Goal: Task Accomplishment & Management: Manage account settings

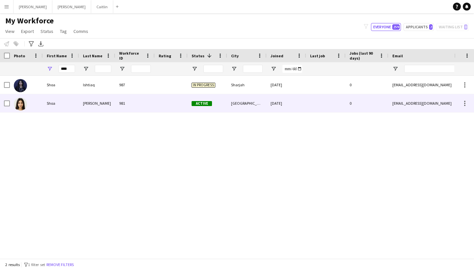
drag, startPoint x: 71, startPoint y: 80, endPoint x: 80, endPoint y: 102, distance: 23.6
click at [80, 102] on div "Ishtiaq Ahmed" at bounding box center [97, 103] width 36 height 18
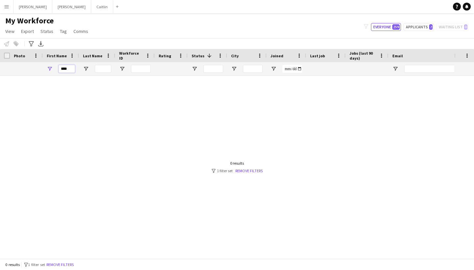
click at [71, 68] on input "****" at bounding box center [67, 69] width 16 height 8
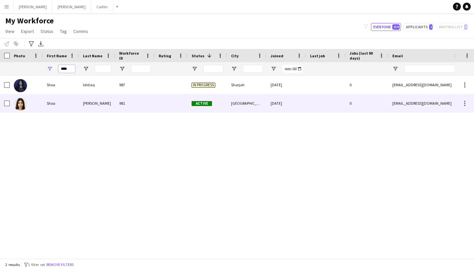
type input "****"
click at [93, 103] on div "Ishtiaq Ahmed" at bounding box center [97, 103] width 36 height 18
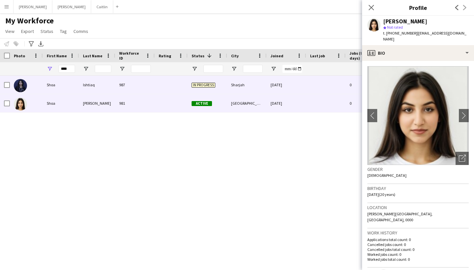
click at [91, 86] on div "Ishtiaq" at bounding box center [97, 85] width 36 height 18
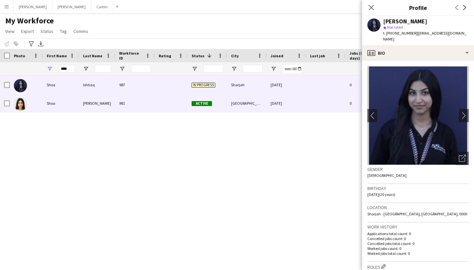
click at [94, 100] on div "Ishtiaq Ahmed" at bounding box center [97, 103] width 36 height 18
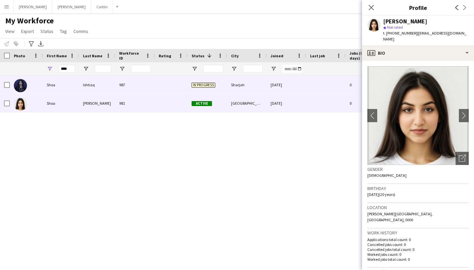
click at [271, 88] on div "24-01-2025" at bounding box center [285, 85] width 39 height 18
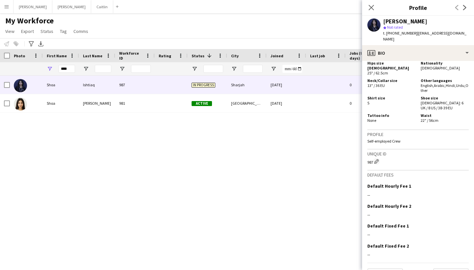
scroll to position [390, 0]
click at [461, 269] on button "Next" at bounding box center [451, 275] width 36 height 13
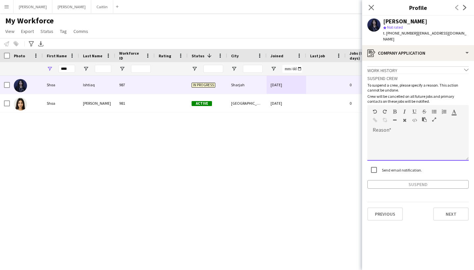
click at [402, 146] on div at bounding box center [417, 147] width 101 height 26
click at [419, 180] on button "Suspend" at bounding box center [417, 184] width 101 height 9
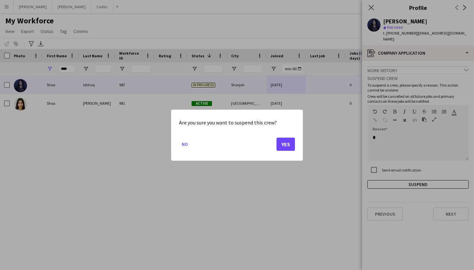
click at [288, 143] on button "Yes" at bounding box center [285, 143] width 18 height 13
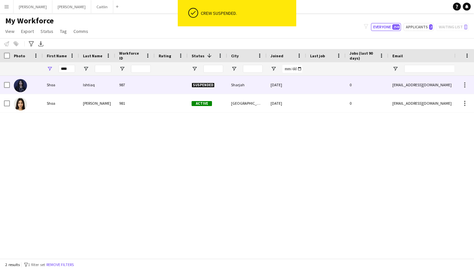
click at [255, 90] on div "Sharjah" at bounding box center [246, 85] width 39 height 18
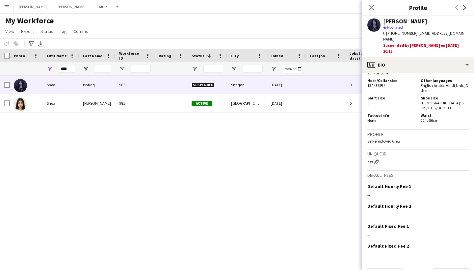
scroll to position [402, 0]
click at [449, 269] on button "Next" at bounding box center [451, 275] width 36 height 13
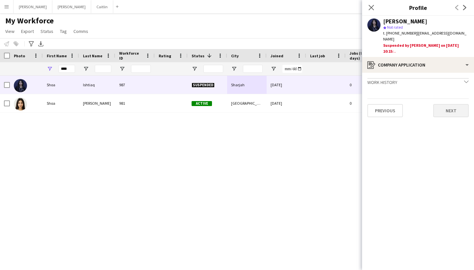
click at [443, 105] on button "Next" at bounding box center [451, 110] width 36 height 13
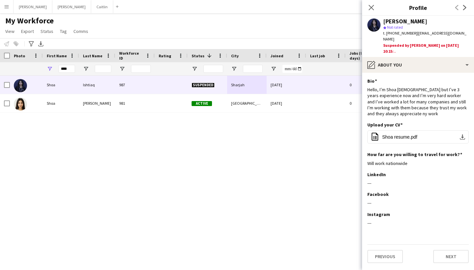
click at [449, 258] on app-section-data-types "Bio Edit this field Hello, I’m Shoa 20 years old but I’ve 3 years experience no…" at bounding box center [418, 171] width 112 height 197
click at [449, 250] on button "Next" at bounding box center [451, 256] width 36 height 13
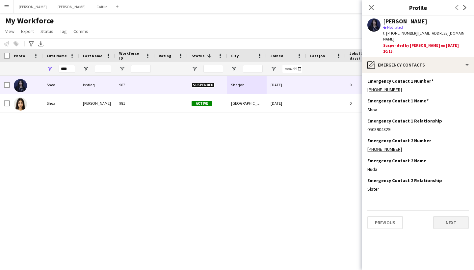
click at [444, 216] on button "Next" at bounding box center [451, 222] width 36 height 13
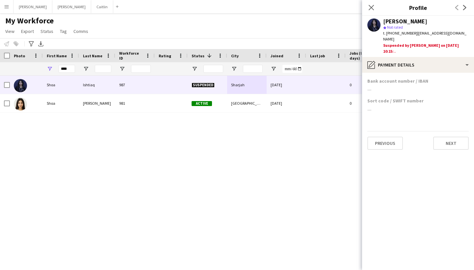
click at [441, 146] on app-section-data-types "Bank account number / IBAN --- Sort code / SWIFT number --- Previous Next" at bounding box center [418, 171] width 112 height 197
click at [441, 142] on button "Next" at bounding box center [451, 142] width 36 height 13
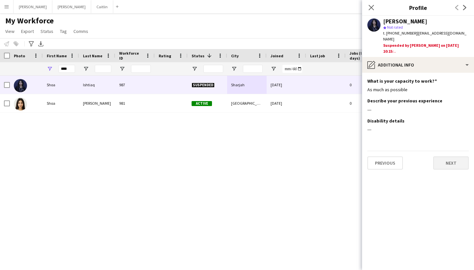
click at [444, 159] on button "Next" at bounding box center [451, 162] width 36 height 13
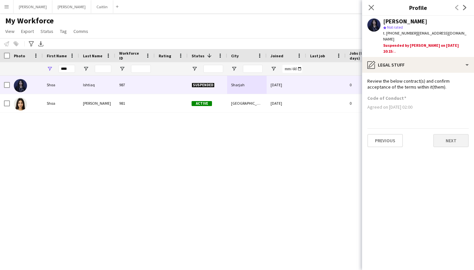
click at [441, 134] on button "Next" at bounding box center [451, 140] width 36 height 13
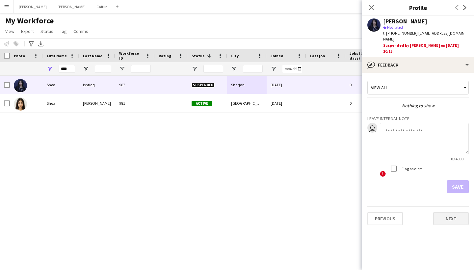
click at [437, 212] on button "Next" at bounding box center [451, 218] width 36 height 13
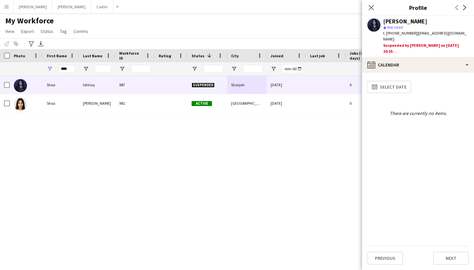
click at [438, 249] on div "Previous Next" at bounding box center [417, 255] width 101 height 19
click at [442, 256] on button "Next" at bounding box center [451, 257] width 36 height 13
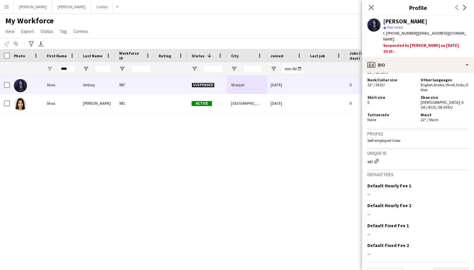
scroll to position [402, 0]
click at [446, 268] on button "Next" at bounding box center [451, 274] width 36 height 13
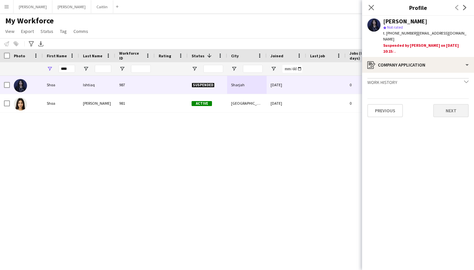
click at [451, 104] on button "Next" at bounding box center [451, 110] width 36 height 13
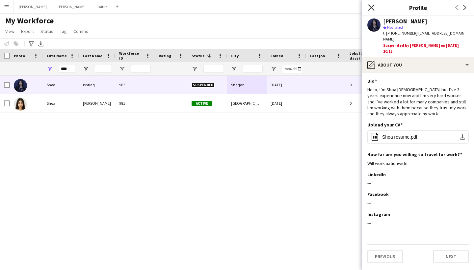
click at [373, 8] on icon "Close pop-in" at bounding box center [371, 7] width 6 height 6
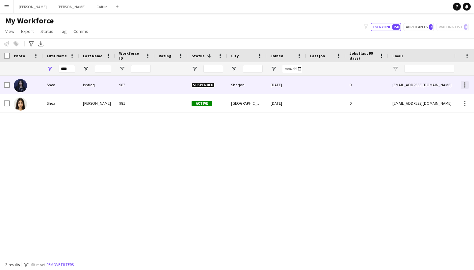
click at [463, 87] on div at bounding box center [464, 85] width 8 height 8
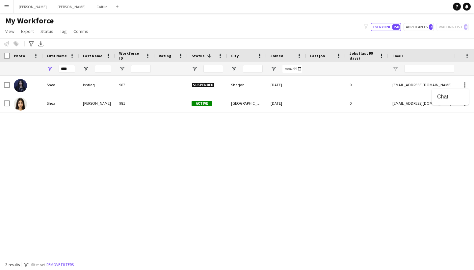
click at [462, 84] on div at bounding box center [237, 135] width 474 height 270
click at [70, 70] on input "****" at bounding box center [67, 69] width 16 height 8
type input "*"
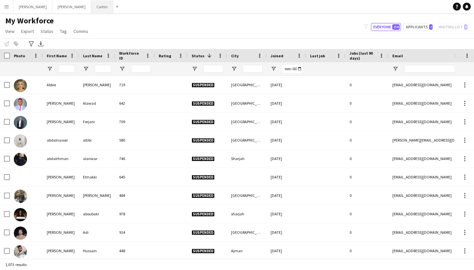
click at [91, 4] on button "[PERSON_NAME]" at bounding box center [102, 6] width 22 height 13
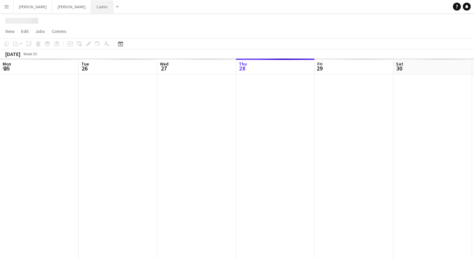
scroll to position [0, 157]
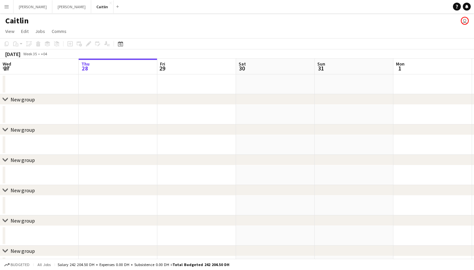
click at [9, 7] on app-icon "Menu" at bounding box center [6, 6] width 5 height 5
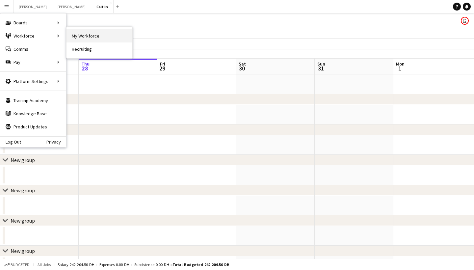
click at [80, 39] on link "My Workforce" at bounding box center [99, 35] width 66 height 13
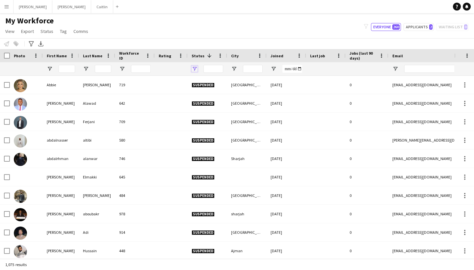
click at [195, 68] on span "Open Filter Menu" at bounding box center [194, 69] width 6 height 6
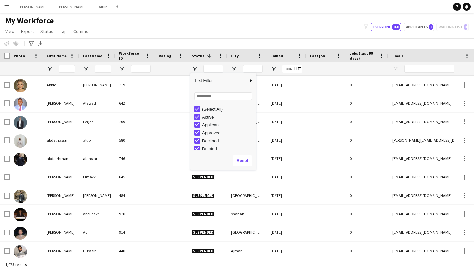
click at [197, 105] on div "(Select All) Active Applicant Approved Declined Deleted" at bounding box center [223, 127] width 66 height 47
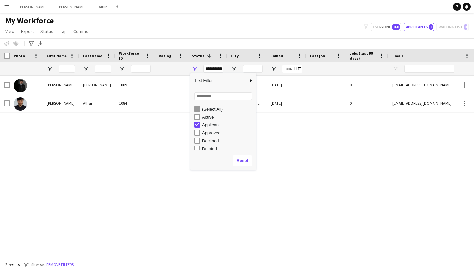
click at [282, 169] on div "Abdullah Alshawi 1089 Applicant Sharjah 11-08-2025 0 abdullahalshawi53@gmail.co…" at bounding box center [227, 167] width 454 height 183
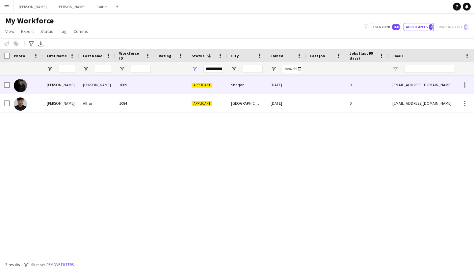
click at [163, 94] on div "Abdullah Alshawi 1089 Applicant Sharjah 11-08-2025 0 abdullahalshawi53@gmail.co…" at bounding box center [356, 85] width 713 height 18
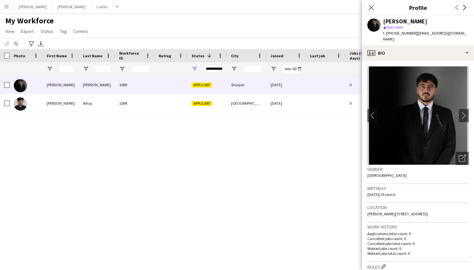
click at [216, 69] on div "**********" at bounding box center [213, 69] width 20 height 8
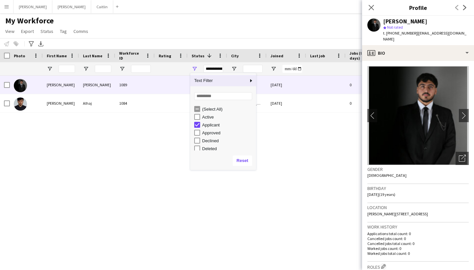
click at [216, 69] on div "**********" at bounding box center [213, 69] width 20 height 8
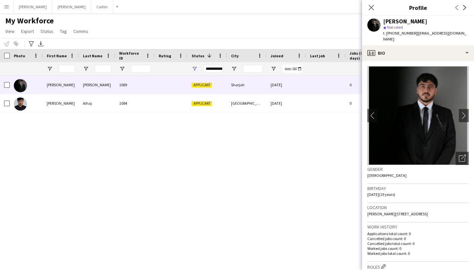
click at [216, 69] on div "**********" at bounding box center [213, 69] width 20 height 8
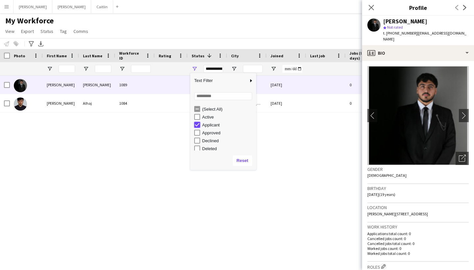
type input "***"
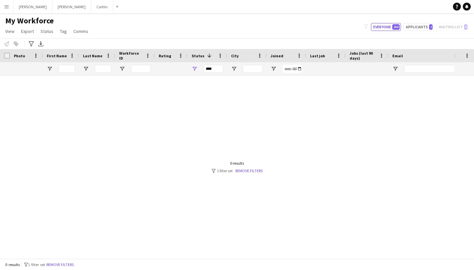
click at [167, 129] on div "Abdullah Alshawi 1089 Applicant Sharjah 11-08-2025 0 abdullahalshawi53@gmail.co…" at bounding box center [227, 167] width 454 height 183
click at [206, 56] on span at bounding box center [209, 56] width 6 height 6
click at [222, 54] on span at bounding box center [220, 56] width 6 height 6
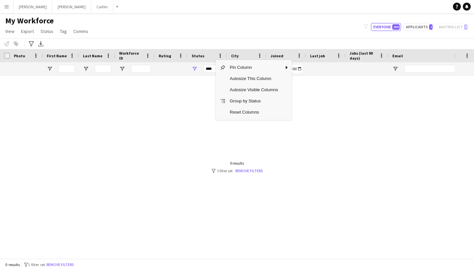
click at [204, 60] on div "Status" at bounding box center [203, 56] width 24 height 10
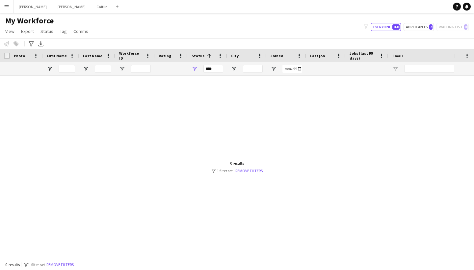
click at [200, 57] on span "Status" at bounding box center [197, 55] width 13 height 5
drag, startPoint x: 215, startPoint y: 67, endPoint x: 195, endPoint y: 67, distance: 20.7
click at [199, 67] on div "***" at bounding box center [206, 68] width 39 height 13
click at [195, 67] on span "Open Filter Menu" at bounding box center [194, 69] width 6 height 6
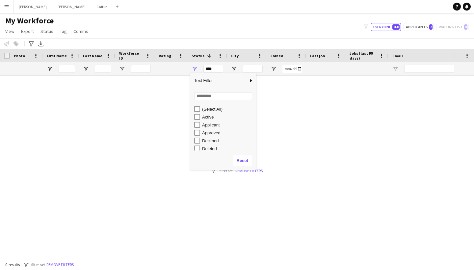
click at [205, 110] on div "(Select All)" at bounding box center [228, 109] width 52 height 5
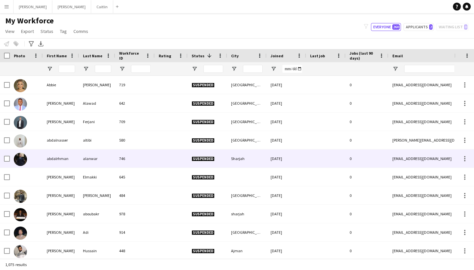
click at [297, 161] on div "[DATE]" at bounding box center [285, 158] width 39 height 18
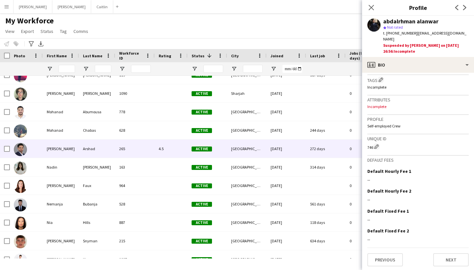
click at [207, 144] on div "Active" at bounding box center [206, 148] width 39 height 18
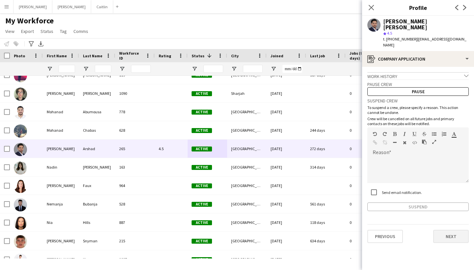
click at [446, 230] on button "Next" at bounding box center [451, 236] width 36 height 13
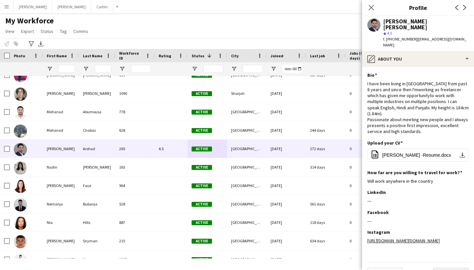
click at [450, 267] on button "Next" at bounding box center [451, 273] width 36 height 13
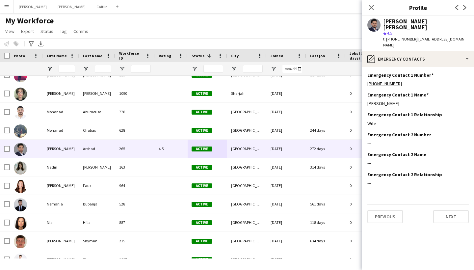
click at [447, 204] on div "Previous Next" at bounding box center [417, 213] width 101 height 19
click at [448, 210] on button "Next" at bounding box center [451, 216] width 36 height 13
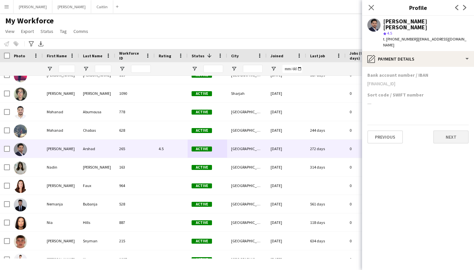
click at [445, 130] on button "Next" at bounding box center [451, 136] width 36 height 13
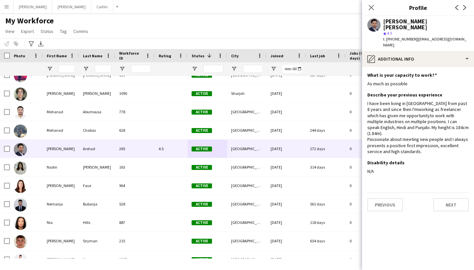
click at [455, 198] on button "Next" at bounding box center [451, 204] width 36 height 13
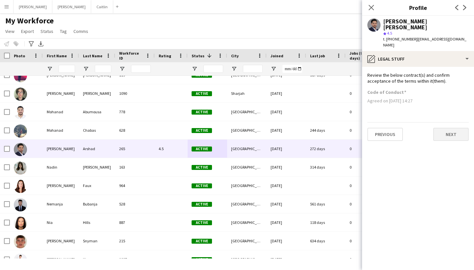
click at [454, 128] on button "Next" at bounding box center [451, 134] width 36 height 13
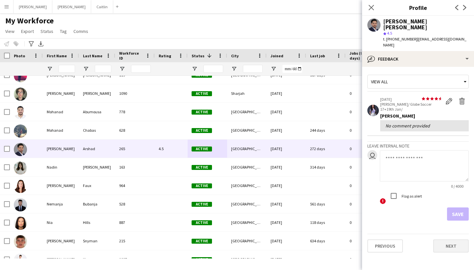
click at [452, 239] on button "Next" at bounding box center [451, 245] width 36 height 13
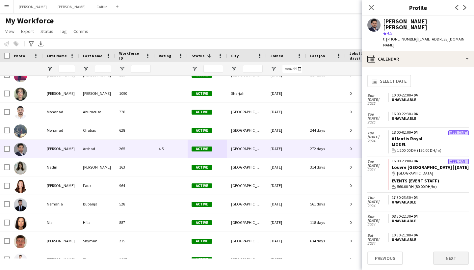
click at [454, 256] on button "Next" at bounding box center [451, 257] width 36 height 13
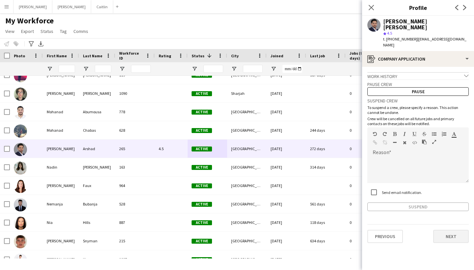
click at [457, 230] on button "Next" at bounding box center [451, 236] width 36 height 13
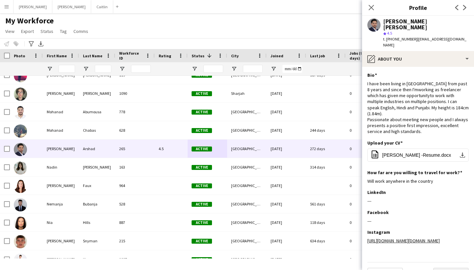
click at [457, 267] on button "Next" at bounding box center [451, 273] width 36 height 13
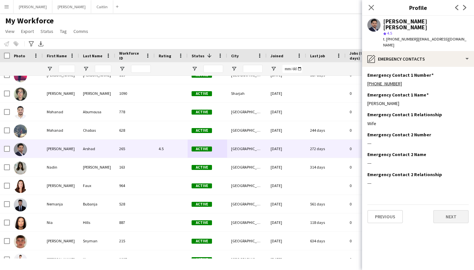
click at [456, 210] on button "Next" at bounding box center [451, 216] width 36 height 13
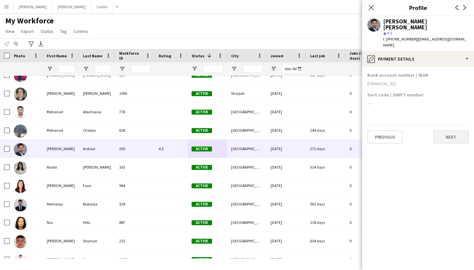
click at [452, 131] on button "Next" at bounding box center [451, 136] width 36 height 13
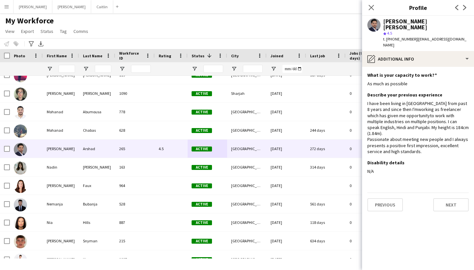
click at [451, 192] on div "Previous Next" at bounding box center [417, 201] width 101 height 19
click at [451, 198] on button "Next" at bounding box center [451, 204] width 36 height 13
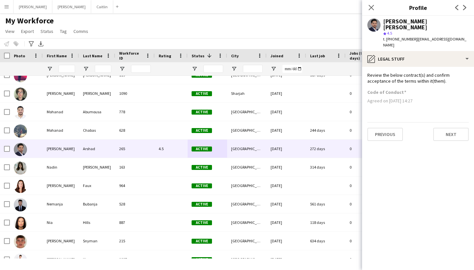
click at [9, 11] on button "Menu" at bounding box center [6, 6] width 13 height 13
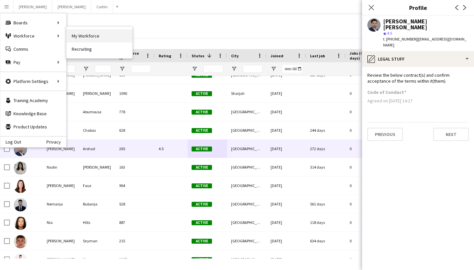
click at [90, 32] on link "My Workforce" at bounding box center [99, 35] width 66 height 13
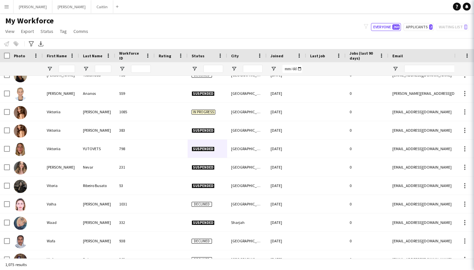
type input "**********"
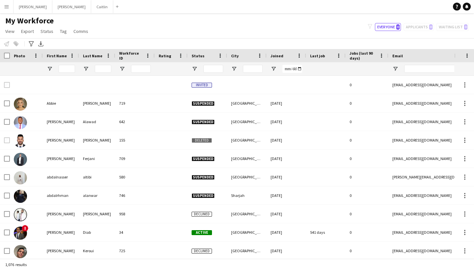
click at [10, 12] on button "Menu" at bounding box center [6, 6] width 13 height 13
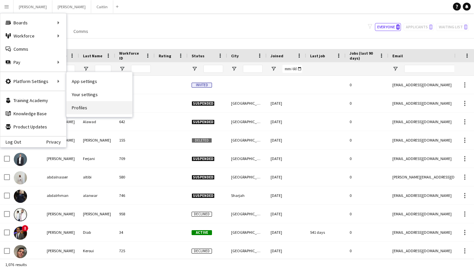
click at [79, 103] on link "Profiles" at bounding box center [99, 107] width 66 height 13
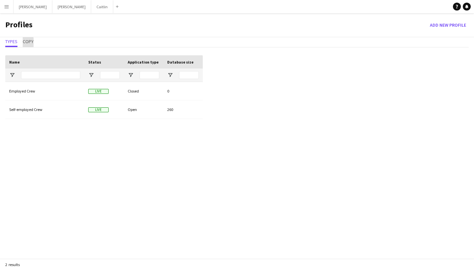
click at [28, 44] on span "Copy" at bounding box center [28, 41] width 11 height 5
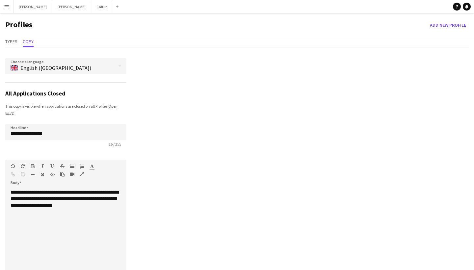
click at [8, 10] on button "Menu" at bounding box center [6, 6] width 13 height 13
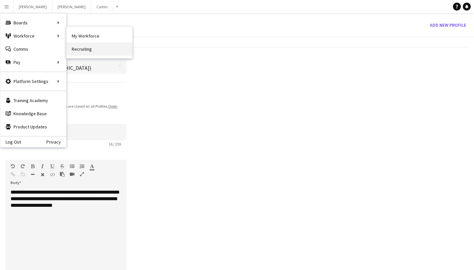
click at [81, 46] on link "Recruiting" at bounding box center [99, 48] width 66 height 13
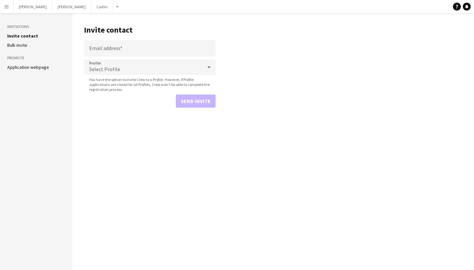
click at [8, 11] on button "Menu" at bounding box center [6, 6] width 13 height 13
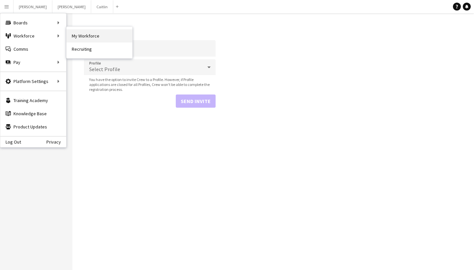
click at [84, 33] on link "My Workforce" at bounding box center [99, 35] width 66 height 13
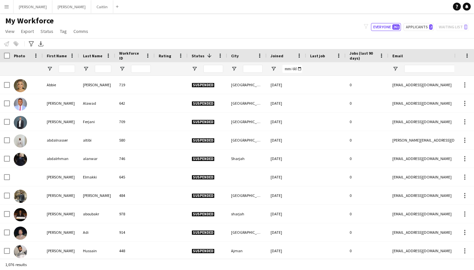
click at [8, 12] on button "Menu" at bounding box center [6, 6] width 13 height 13
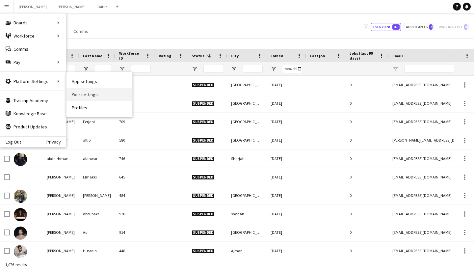
click at [84, 91] on link "Your settings" at bounding box center [99, 94] width 66 height 13
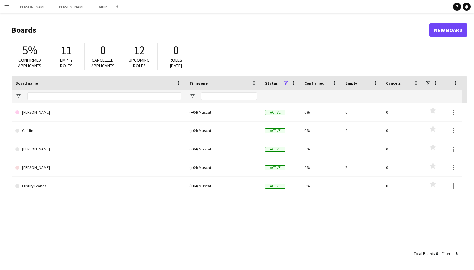
click at [6, 8] on app-icon "Menu" at bounding box center [6, 6] width 5 height 5
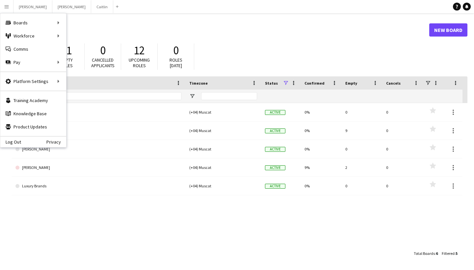
drag, startPoint x: 80, startPoint y: 46, endPoint x: 30, endPoint y: 88, distance: 64.7
click at [87, 82] on link "App settings" at bounding box center [99, 81] width 66 height 13
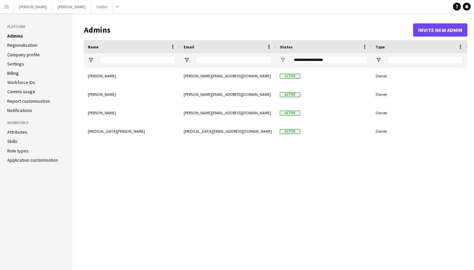
click at [21, 132] on link "Attributes" at bounding box center [17, 132] width 20 height 6
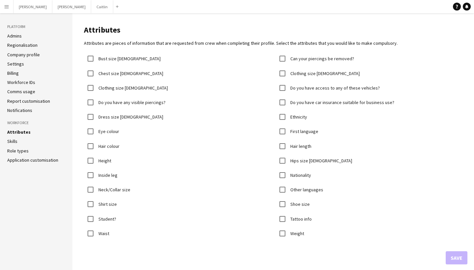
click at [13, 139] on link "Skills" at bounding box center [12, 141] width 10 height 6
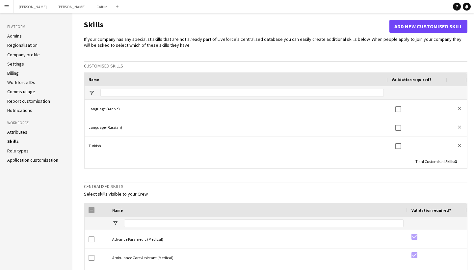
click at [16, 75] on link "Billing" at bounding box center [13, 73] width 12 height 6
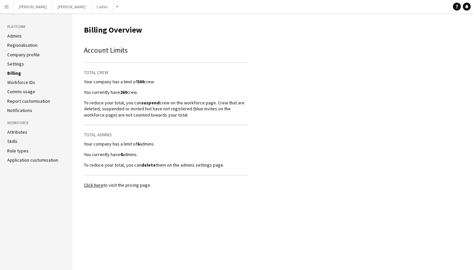
click at [16, 37] on link "Admins" at bounding box center [14, 36] width 14 height 6
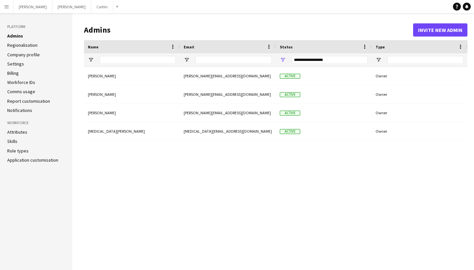
click at [18, 45] on link "Regionalisation" at bounding box center [22, 45] width 30 height 6
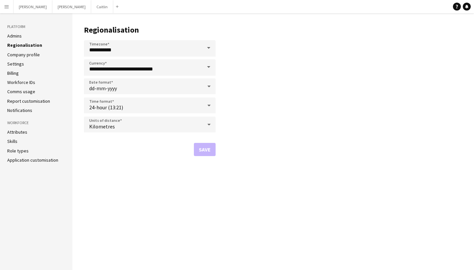
click at [18, 54] on link "Company profile" at bounding box center [23, 55] width 33 height 6
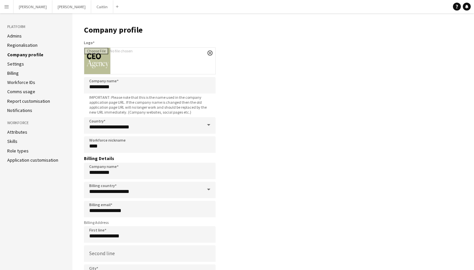
click at [12, 72] on link "Billing" at bounding box center [13, 73] width 12 height 6
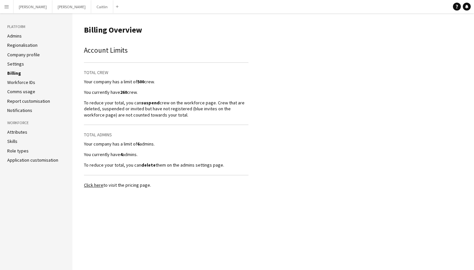
click at [15, 81] on link "Workforce IDs" at bounding box center [21, 82] width 28 height 6
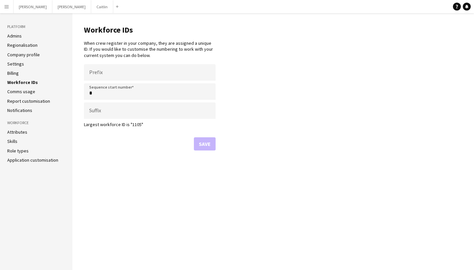
click at [14, 69] on ul "Admins Regionalisation Company profile Settings Billing Workforce IDs Comms usa…" at bounding box center [36, 73] width 58 height 80
click at [14, 71] on link "Billing" at bounding box center [13, 73] width 12 height 6
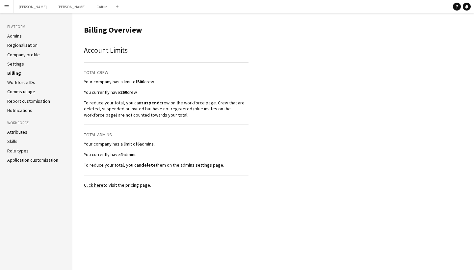
click at [16, 84] on link "Workforce IDs" at bounding box center [21, 82] width 28 height 6
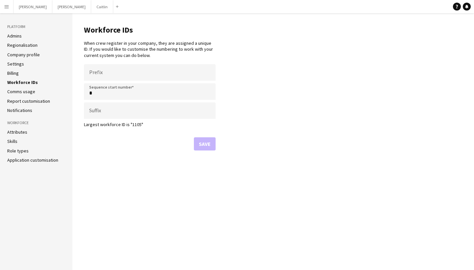
click at [17, 91] on link "Comms usage" at bounding box center [21, 91] width 28 height 6
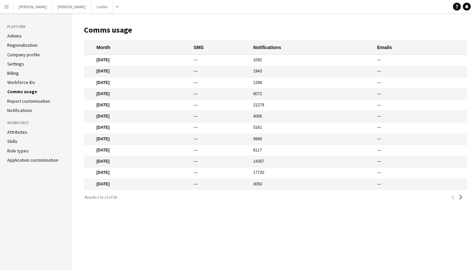
click at [17, 102] on link "Report customisation" at bounding box center [28, 101] width 43 height 6
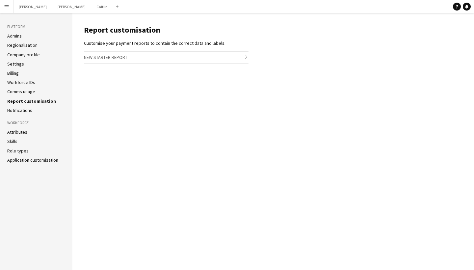
click at [18, 108] on link "Notifications" at bounding box center [19, 110] width 25 height 6
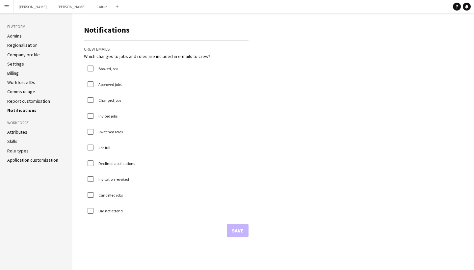
click at [19, 121] on h3 "Workforce" at bounding box center [36, 123] width 58 height 6
click at [24, 98] on link "Report customisation" at bounding box center [28, 101] width 43 height 6
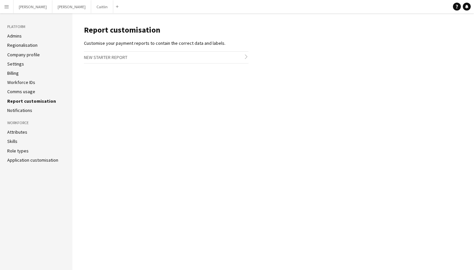
click at [24, 91] on link "Comms usage" at bounding box center [21, 91] width 28 height 6
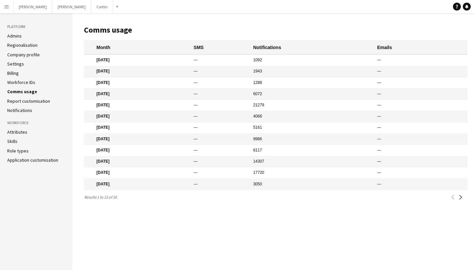
click at [24, 81] on link "Workforce IDs" at bounding box center [21, 82] width 28 height 6
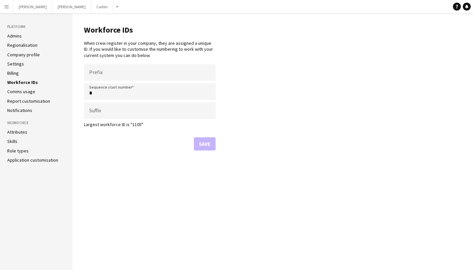
click at [17, 73] on link "Billing" at bounding box center [13, 73] width 12 height 6
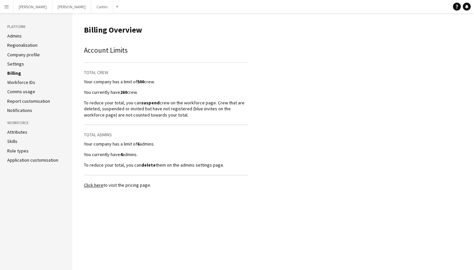
click at [17, 64] on link "Settings" at bounding box center [15, 64] width 17 height 6
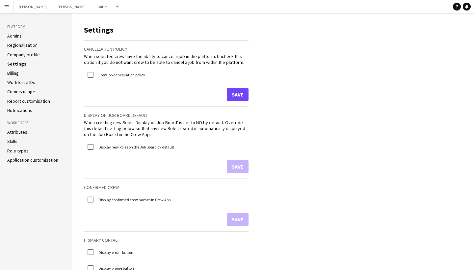
click at [18, 159] on link "Application customisation" at bounding box center [32, 160] width 51 height 6
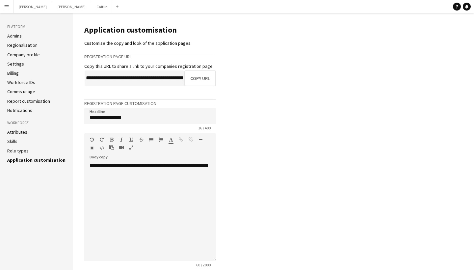
click at [15, 151] on link "Role types" at bounding box center [17, 151] width 21 height 6
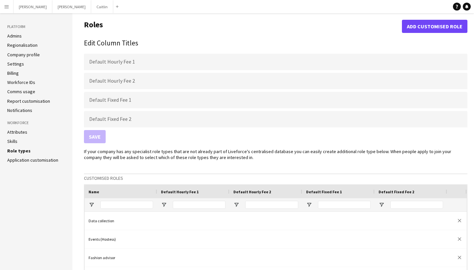
click at [23, 159] on link "Application customisation" at bounding box center [32, 160] width 51 height 6
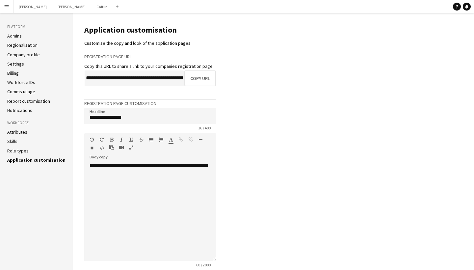
click at [16, 64] on link "Settings" at bounding box center [15, 64] width 17 height 6
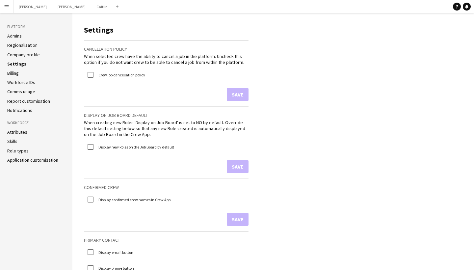
click at [17, 74] on link "Billing" at bounding box center [13, 73] width 12 height 6
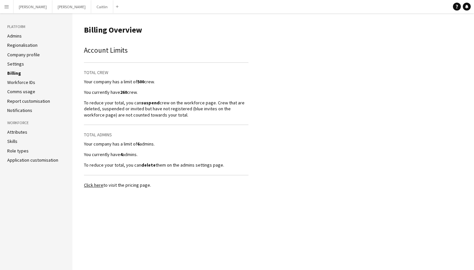
click at [18, 82] on link "Workforce IDs" at bounding box center [21, 82] width 28 height 6
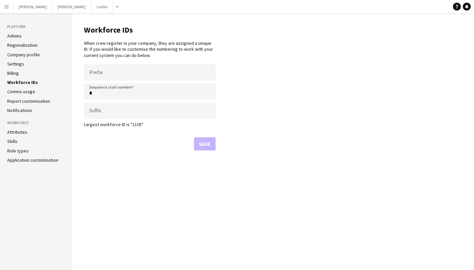
click at [20, 103] on link "Report customisation" at bounding box center [28, 101] width 43 height 6
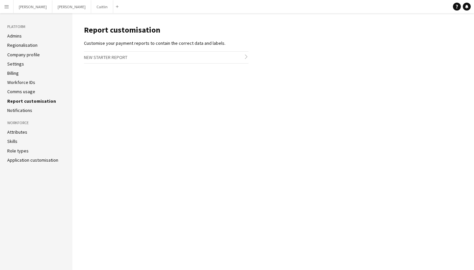
click at [17, 130] on link "Attributes" at bounding box center [17, 132] width 20 height 6
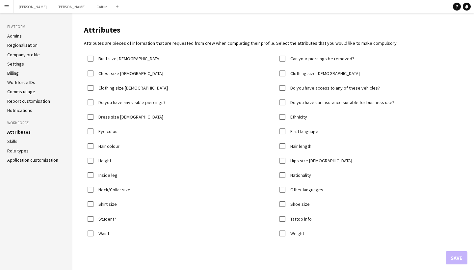
click at [12, 140] on link "Skills" at bounding box center [12, 141] width 10 height 6
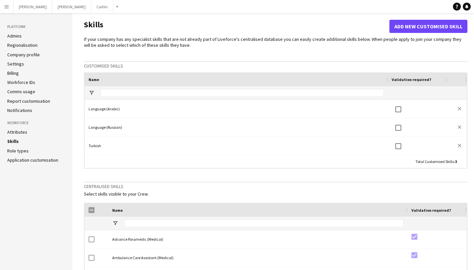
click at [26, 153] on ul "Attributes Skills Role types Application customisation" at bounding box center [36, 146] width 58 height 34
click at [25, 152] on link "Role types" at bounding box center [17, 151] width 21 height 6
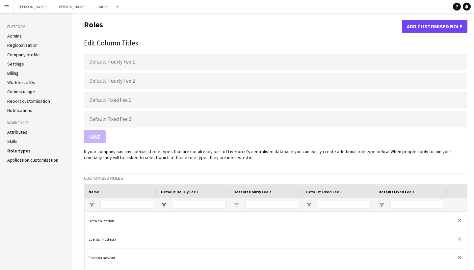
click at [17, 159] on link "Application customisation" at bounding box center [32, 160] width 51 height 6
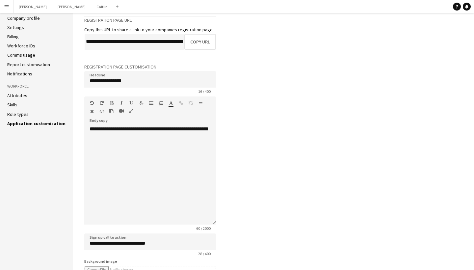
click at [20, 96] on link "Attributes" at bounding box center [17, 95] width 20 height 6
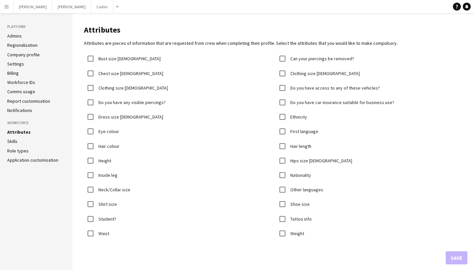
click at [16, 139] on link "Skills" at bounding box center [12, 141] width 10 height 6
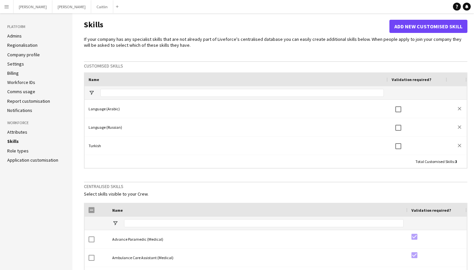
click at [7, 11] on button "Menu" at bounding box center [6, 6] width 13 height 13
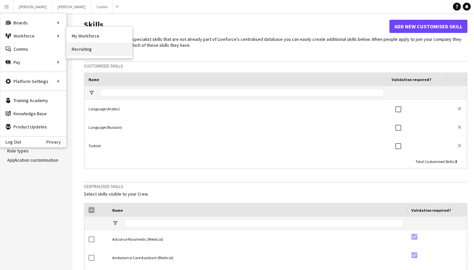
click at [88, 45] on link "Recruiting" at bounding box center [99, 48] width 66 height 13
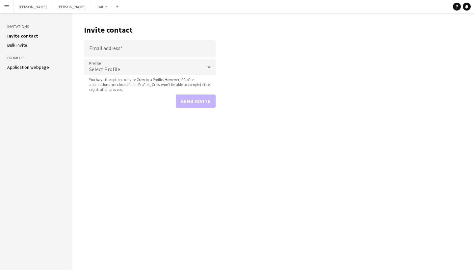
click at [23, 26] on h3 "Invitations" at bounding box center [36, 27] width 58 height 6
click at [24, 67] on link "Application webpage" at bounding box center [28, 67] width 42 height 6
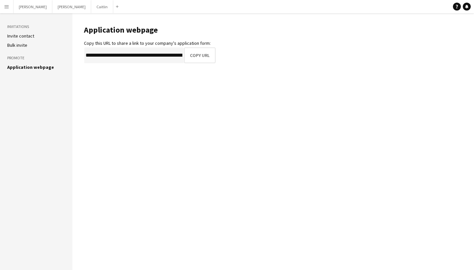
click at [12, 7] on button "Menu" at bounding box center [6, 6] width 13 height 13
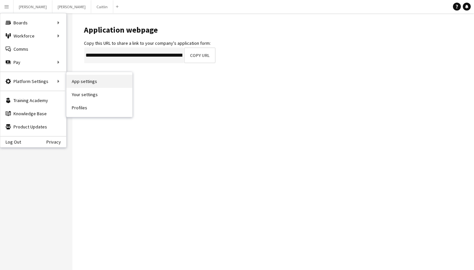
click at [85, 83] on link "App settings" at bounding box center [99, 81] width 66 height 13
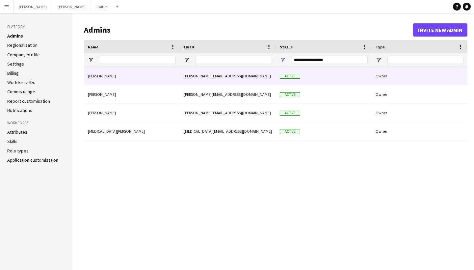
click at [139, 76] on div "Caitlin Aldendorff" at bounding box center [132, 76] width 96 height 18
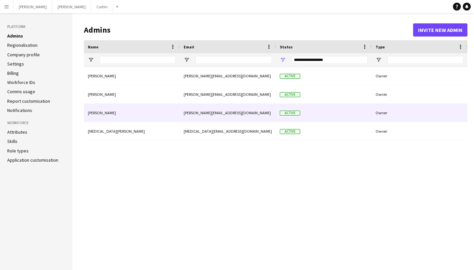
click at [116, 117] on div "Nadine Rushdy" at bounding box center [132, 113] width 96 height 18
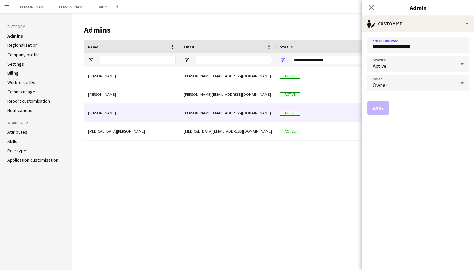
click at [411, 47] on input "**********" at bounding box center [417, 45] width 101 height 16
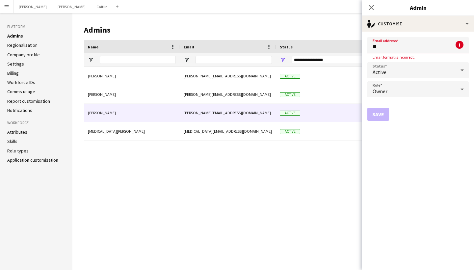
type input "*"
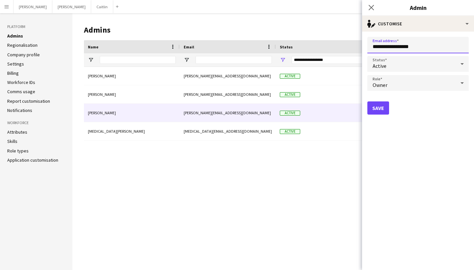
type input "**********"
click at [382, 106] on button "Save" at bounding box center [378, 107] width 22 height 13
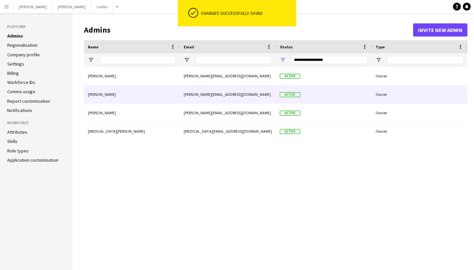
click at [169, 96] on div "Nadine Rushdy" at bounding box center [132, 94] width 96 height 18
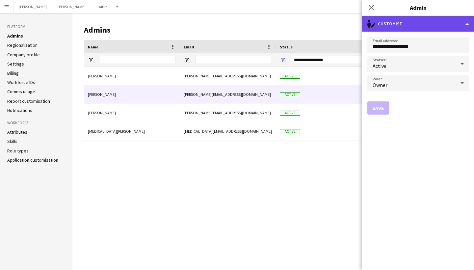
click at [394, 21] on div "single-neutral-actions-edit-1 Customise" at bounding box center [418, 24] width 112 height 16
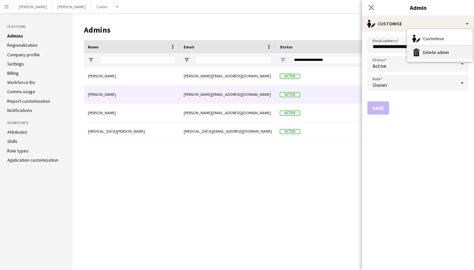
click at [423, 53] on button "Delete admin Delete admin" at bounding box center [439, 52] width 65 height 13
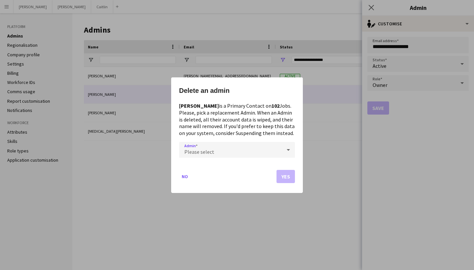
click at [278, 146] on div "Please select" at bounding box center [230, 149] width 103 height 16
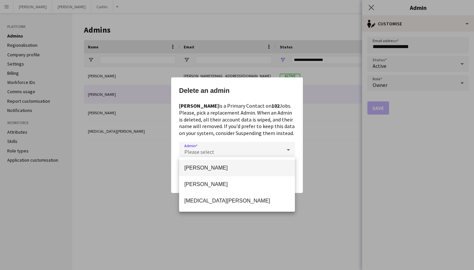
click at [266, 137] on div at bounding box center [237, 135] width 474 height 270
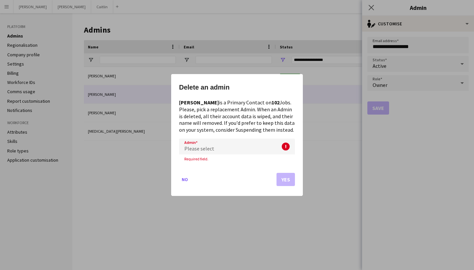
click at [250, 149] on div "Please select" at bounding box center [230, 146] width 103 height 16
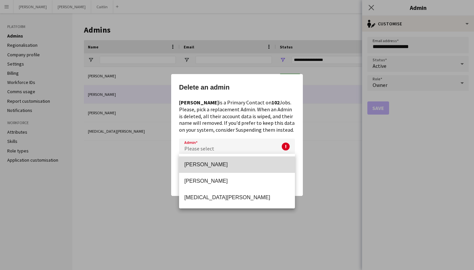
click at [243, 165] on span "Caitlin Aldendorff" at bounding box center [236, 164] width 105 height 6
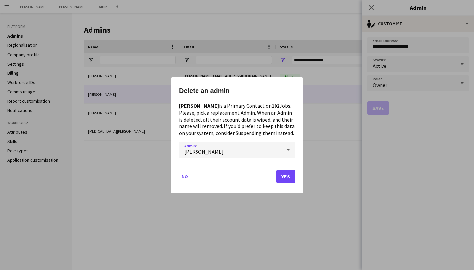
click at [284, 174] on button "Yes" at bounding box center [285, 175] width 18 height 13
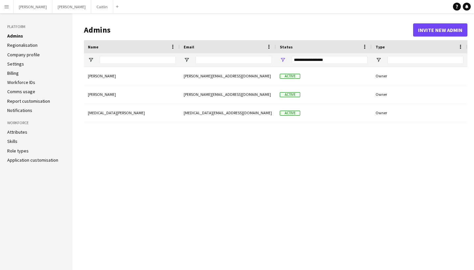
click at [157, 125] on div "Caitlin Aldendorff caitlin@ceogcc.com Active Owner Kelly Burt kelly@ceogcc.com …" at bounding box center [275, 163] width 383 height 193
click at [425, 33] on button "Invite new admin" at bounding box center [440, 29] width 54 height 13
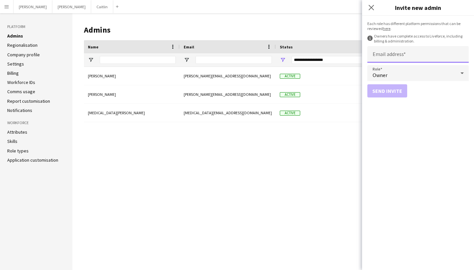
click at [392, 57] on input "Email address" at bounding box center [417, 54] width 101 height 16
type input "**********"
click at [383, 88] on button "Send invite" at bounding box center [387, 90] width 40 height 13
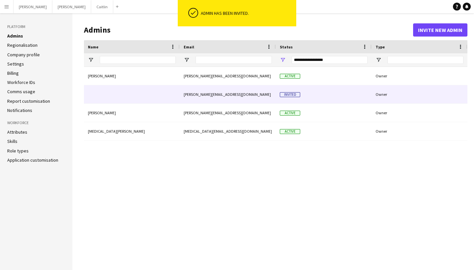
click at [324, 95] on div "Invited" at bounding box center [324, 94] width 96 height 18
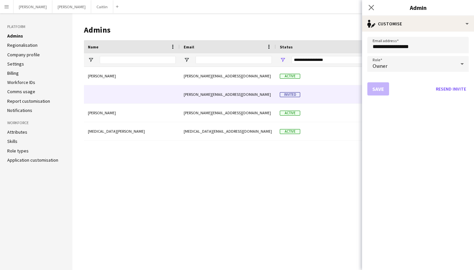
click at [16, 132] on link "Attributes" at bounding box center [17, 132] width 20 height 6
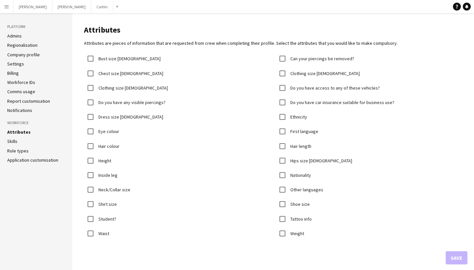
drag, startPoint x: 13, startPoint y: 146, endPoint x: 116, endPoint y: 156, distance: 103.8
click at [116, 156] on div "Platform Admins Regionalisation Company profile Settings Billing Workforce IDs …" at bounding box center [237, 143] width 474 height 261
click at [35, 233] on aside "Platform Admins Regionalisation Company profile Settings Billing Workforce IDs …" at bounding box center [36, 143] width 72 height 261
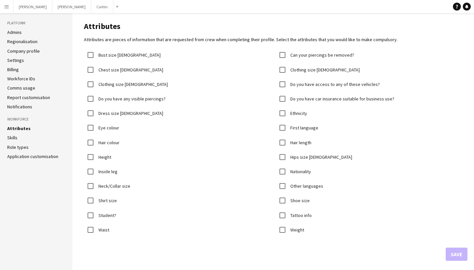
scroll to position [3, 0]
click at [15, 138] on link "Skills" at bounding box center [12, 138] width 10 height 6
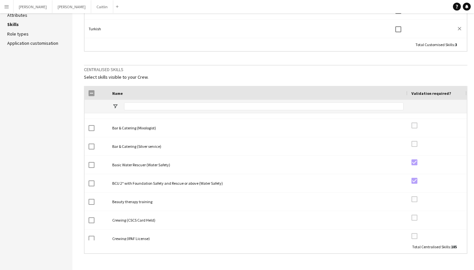
scroll to position [81, 0]
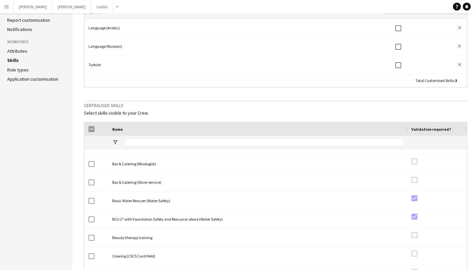
click at [31, 77] on link "Application customisation" at bounding box center [32, 79] width 51 height 6
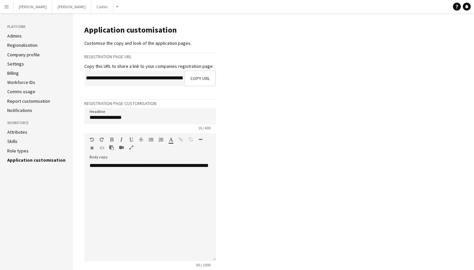
click at [16, 65] on link "Settings" at bounding box center [15, 64] width 17 height 6
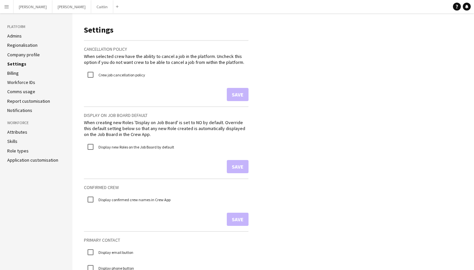
click at [16, 57] on link "Company profile" at bounding box center [23, 55] width 33 height 6
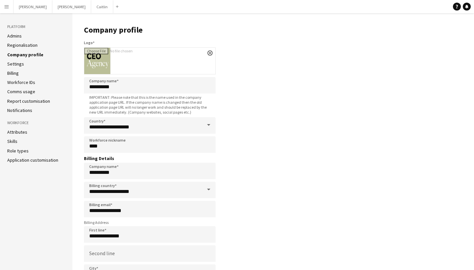
click at [19, 45] on link "Regionalisation" at bounding box center [22, 45] width 30 height 6
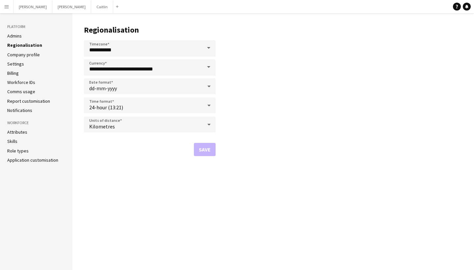
click at [19, 53] on link "Company profile" at bounding box center [23, 55] width 33 height 6
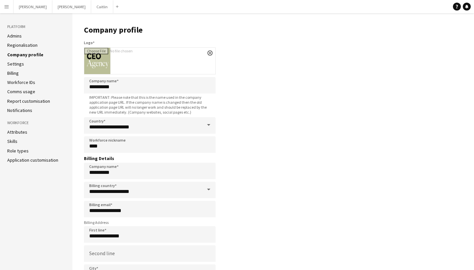
click at [18, 110] on link "Notifications" at bounding box center [19, 110] width 25 height 6
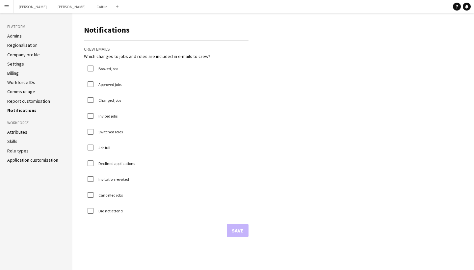
click at [24, 89] on link "Comms usage" at bounding box center [21, 91] width 28 height 6
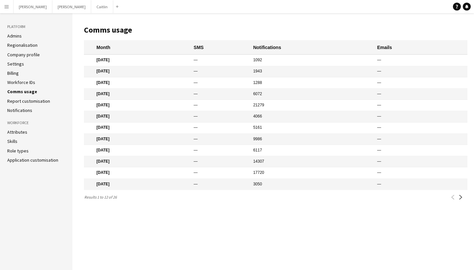
click at [24, 82] on link "Workforce IDs" at bounding box center [21, 82] width 28 height 6
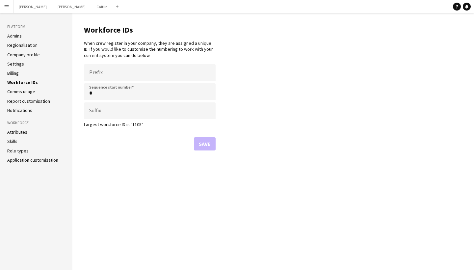
click at [14, 72] on link "Billing" at bounding box center [13, 73] width 12 height 6
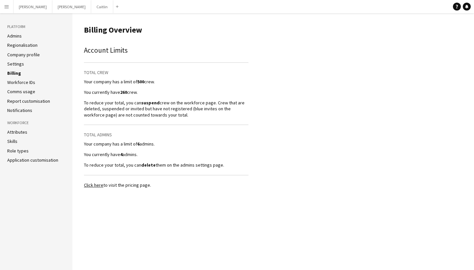
click at [19, 61] on link "Settings" at bounding box center [15, 64] width 17 height 6
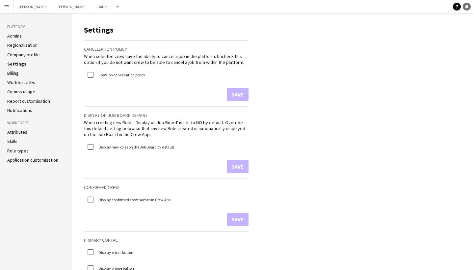
click at [465, 7] on icon at bounding box center [466, 6] width 3 height 3
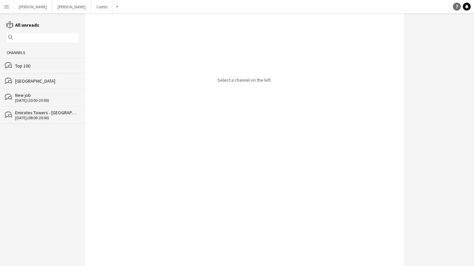
click at [457, 7] on icon at bounding box center [456, 7] width 2 height 4
click at [8, 7] on app-icon "Menu" at bounding box center [6, 6] width 5 height 5
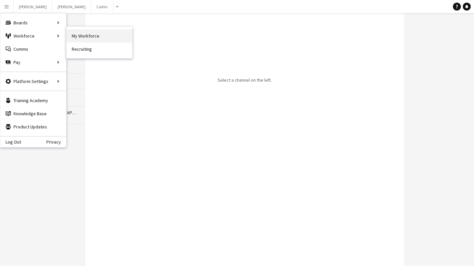
click at [75, 39] on link "My Workforce" at bounding box center [99, 35] width 66 height 13
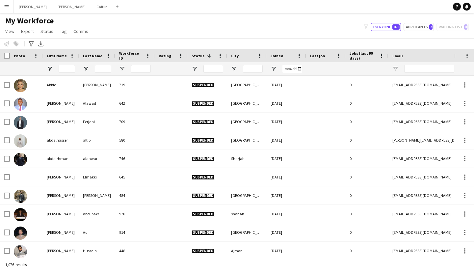
click at [4, 6] on button "Menu" at bounding box center [6, 6] width 13 height 13
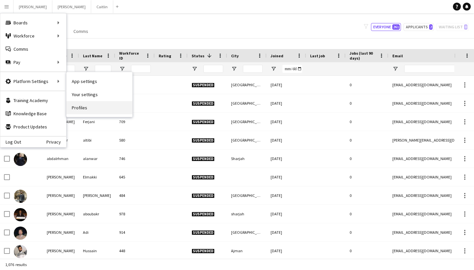
click at [87, 109] on link "Profiles" at bounding box center [99, 107] width 66 height 13
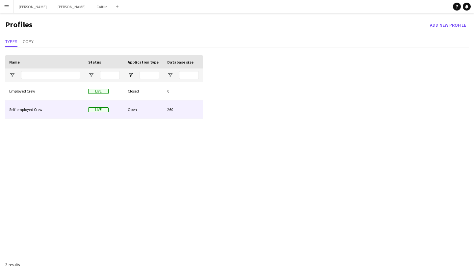
click at [38, 103] on div "Self-employed Crew" at bounding box center [44, 109] width 79 height 18
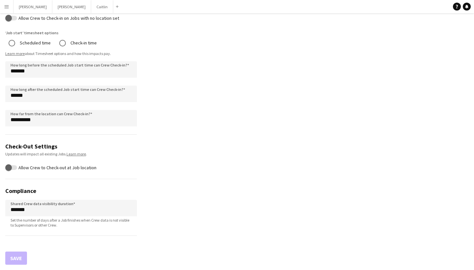
scroll to position [270, 0]
click at [11, 8] on button "Menu" at bounding box center [6, 6] width 13 height 13
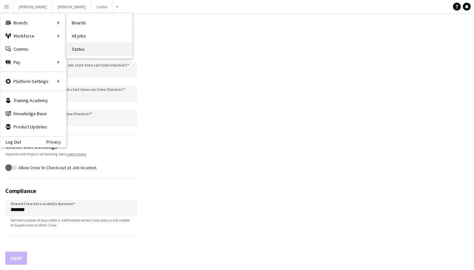
click at [78, 47] on link "Status" at bounding box center [99, 48] width 66 height 13
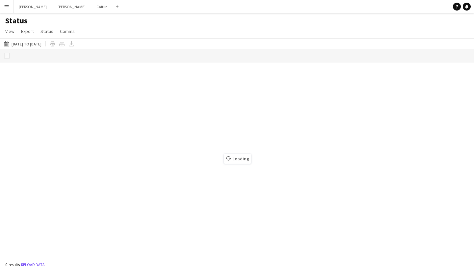
click at [11, 4] on button "Menu" at bounding box center [6, 6] width 13 height 13
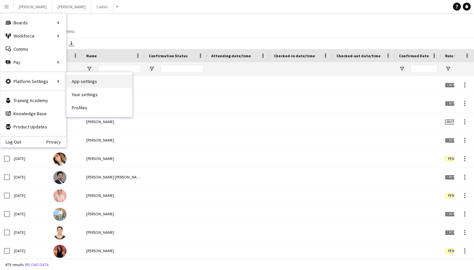
click at [80, 84] on link "App settings" at bounding box center [99, 81] width 66 height 13
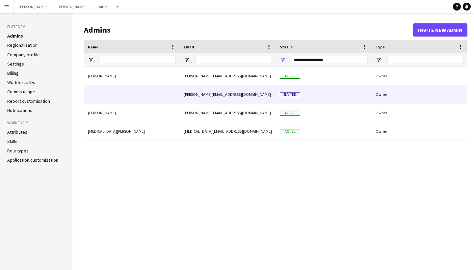
click at [102, 93] on div at bounding box center [132, 94] width 96 height 18
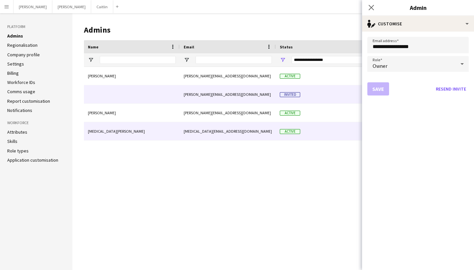
click at [161, 124] on div "Yasmin Hadi" at bounding box center [132, 131] width 96 height 18
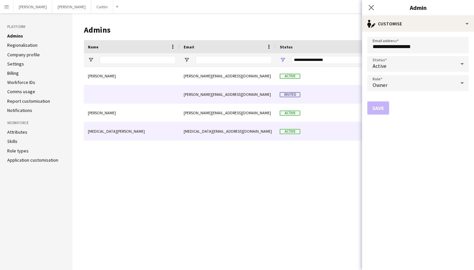
click at [159, 98] on div at bounding box center [132, 94] width 96 height 18
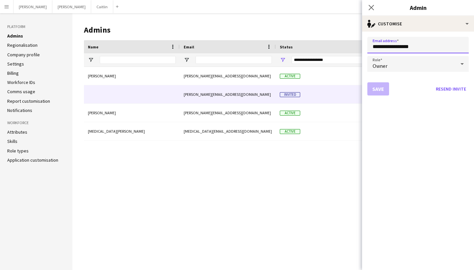
click at [388, 48] on input "**********" at bounding box center [417, 45] width 101 height 16
type input "**********"
click at [386, 86] on button "Save" at bounding box center [378, 88] width 22 height 13
click at [442, 91] on button "Resend invite" at bounding box center [451, 89] width 36 height 11
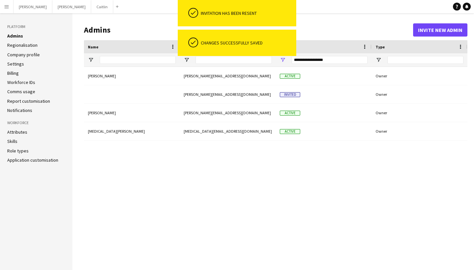
click at [312, 151] on div "Caitlin Aldendorff caitlin@ceogcc.com Active Owner georgi@ceogcc.com Invited Ow…" at bounding box center [275, 163] width 383 height 193
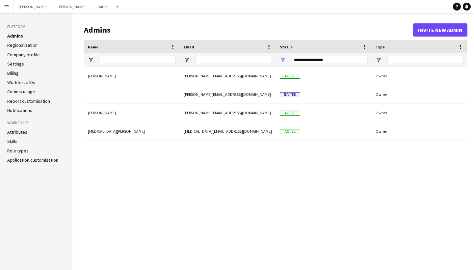
click at [201, 150] on div "Caitlin Aldendorff caitlin@ceogcc.com Active Owner georgi@ceogcc.com Invited Ow…" at bounding box center [275, 163] width 383 height 193
click at [46, 157] on link "Application customisation" at bounding box center [32, 160] width 51 height 6
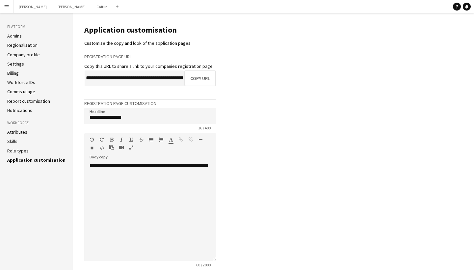
click at [6, 8] on app-icon "Menu" at bounding box center [6, 6] width 5 height 5
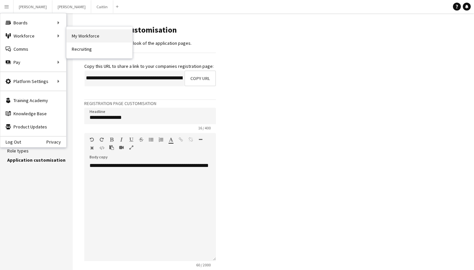
click at [72, 35] on link "My Workforce" at bounding box center [99, 35] width 66 height 13
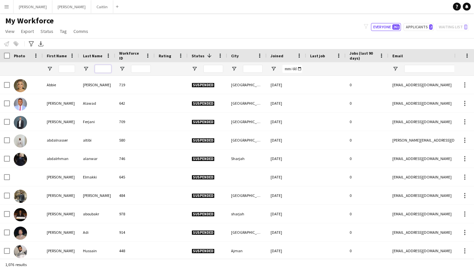
click at [98, 67] on input "Last Name Filter Input" at bounding box center [103, 69] width 16 height 8
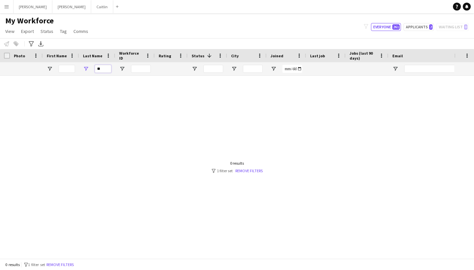
type input "*"
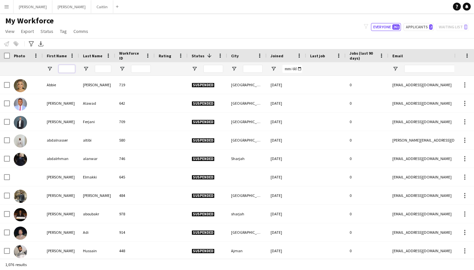
click at [68, 70] on input "First Name Filter Input" at bounding box center [67, 69] width 16 height 8
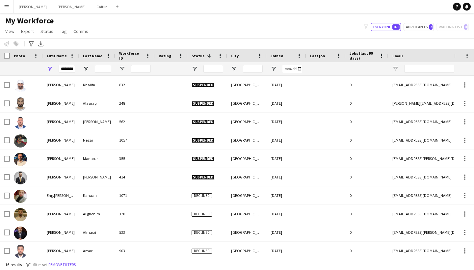
click at [149, 32] on div "My Workforce View Views Default view New view Update view Delete view Edit name…" at bounding box center [237, 27] width 474 height 22
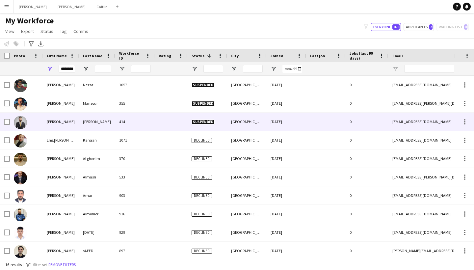
scroll to position [103, 0]
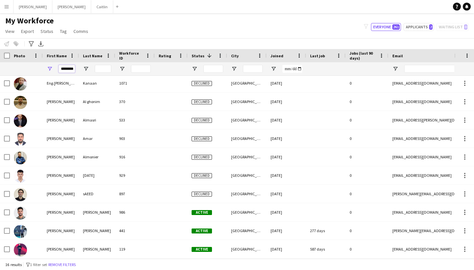
click at [66, 68] on input "********" at bounding box center [67, 69] width 16 height 8
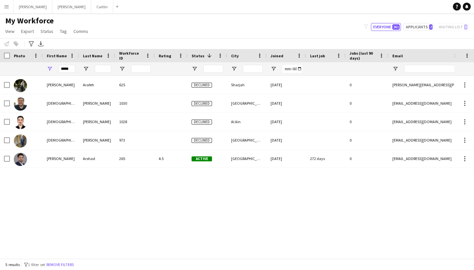
click at [126, 27] on div "My Workforce View Views Default view New view Update view Delete view Edit name…" at bounding box center [237, 27] width 474 height 22
click at [68, 69] on input "*****" at bounding box center [67, 69] width 16 height 8
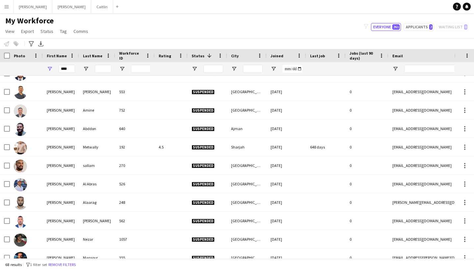
click at [163, 20] on div "My Workforce View Views Default view New view Update view Delete view Edit name…" at bounding box center [237, 27] width 474 height 22
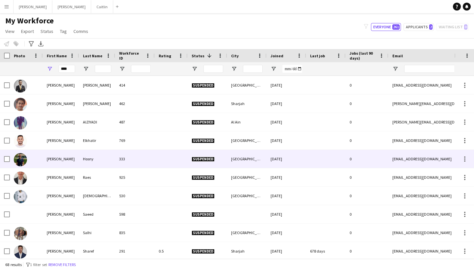
scroll to position [285, 0]
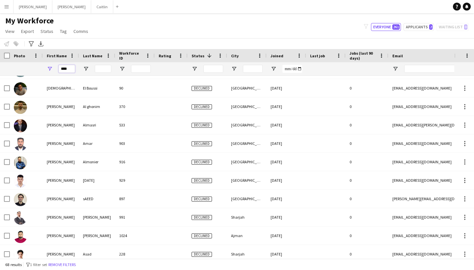
click at [69, 69] on input "****" at bounding box center [67, 69] width 16 height 8
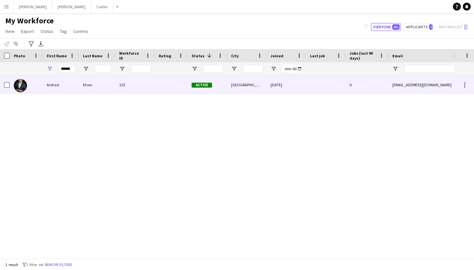
drag, startPoint x: 68, startPoint y: 73, endPoint x: 67, endPoint y: 90, distance: 17.2
click at [67, 90] on div "Arshad" at bounding box center [61, 85] width 36 height 18
click at [67, 91] on div "Arshad" at bounding box center [61, 85] width 36 height 18
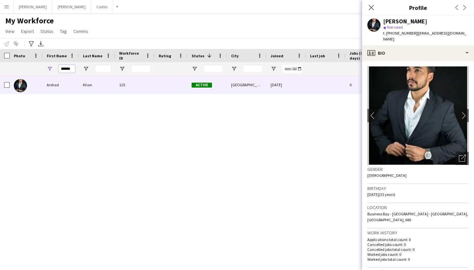
click at [62, 65] on input "******" at bounding box center [67, 69] width 16 height 8
click at [63, 66] on input "******" at bounding box center [67, 69] width 16 height 8
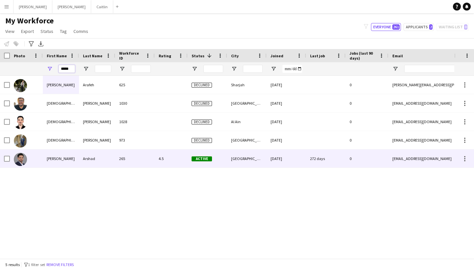
type input "*****"
click at [56, 153] on div "[PERSON_NAME]" at bounding box center [61, 158] width 36 height 18
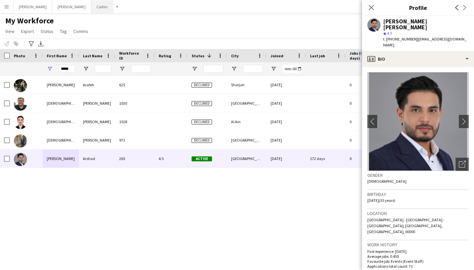
click at [91, 9] on button "[PERSON_NAME]" at bounding box center [102, 6] width 22 height 13
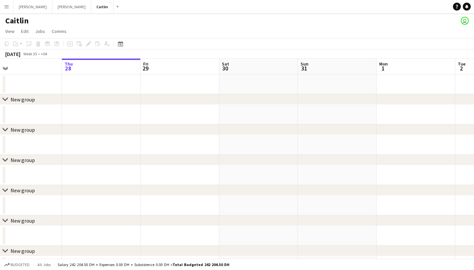
click at [269, 131] on div "chevron-right New group" at bounding box center [237, 129] width 474 height 11
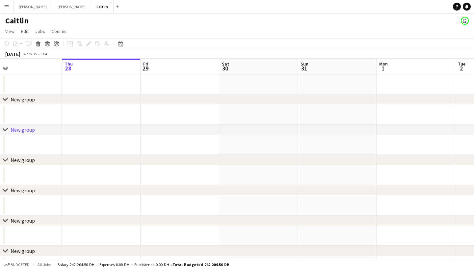
click at [261, 140] on app-date-cell at bounding box center [258, 145] width 79 height 20
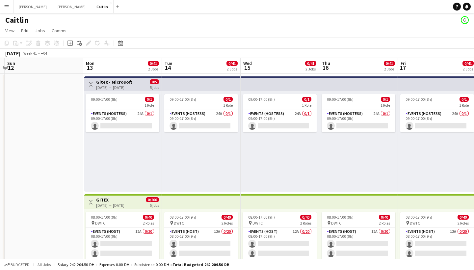
scroll to position [1, 0]
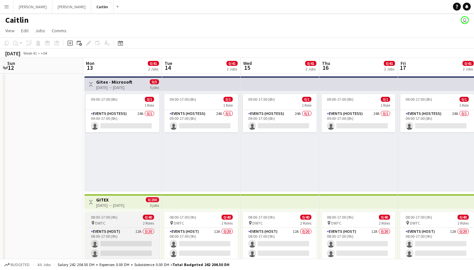
click at [135, 219] on div "08:00-17:00 (9h) 0/40" at bounding box center [122, 216] width 74 height 5
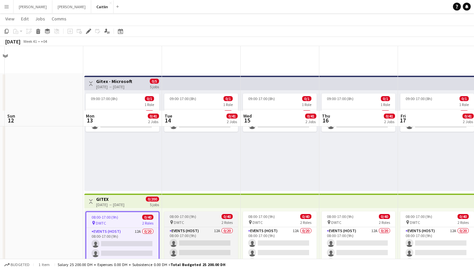
scroll to position [70, 0]
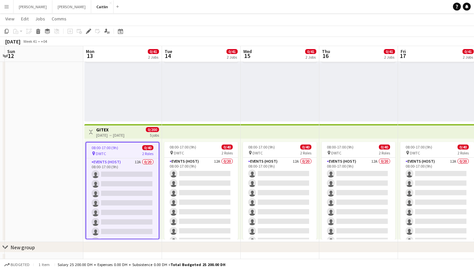
click at [130, 156] on app-job-card "08:00-17:00 (9h) 0/40 pin DWTC 2 Roles Events (Host) 12A 0/20 08:00-17:00 (9h) …" at bounding box center [122, 190] width 74 height 97
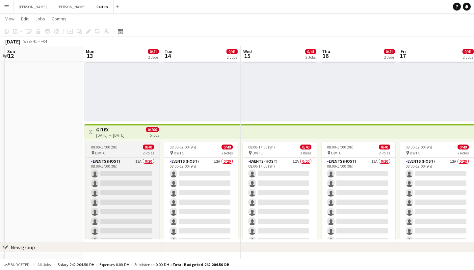
scroll to position [0, 232]
click at [128, 149] on app-job-card "08:00-17:00 (9h) 0/40 pin DWTC 2 Roles Events (Host) 12A 0/20 08:00-17:00 (9h) …" at bounding box center [122, 190] width 74 height 97
click at [128, 149] on div "08:00-17:00 (9h) 0/40" at bounding box center [122, 146] width 74 height 5
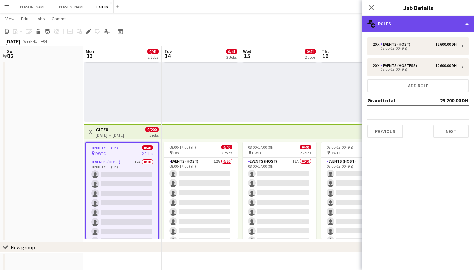
click at [425, 24] on div "multiple-users-add Roles" at bounding box center [418, 24] width 112 height 16
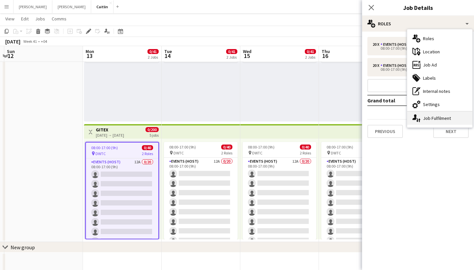
click at [427, 120] on div "single-neutral-actions-up-down Job Fulfilment" at bounding box center [439, 117] width 65 height 13
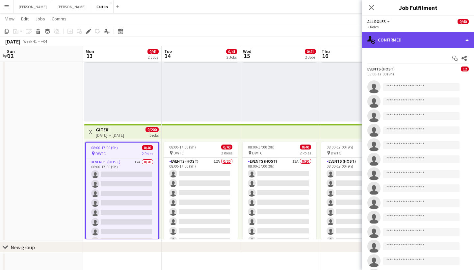
click at [406, 36] on div "single-neutral-actions-check-2 Confirmed" at bounding box center [418, 40] width 112 height 16
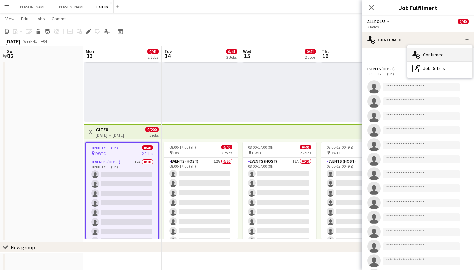
click at [418, 55] on icon at bounding box center [418, 56] width 4 height 4
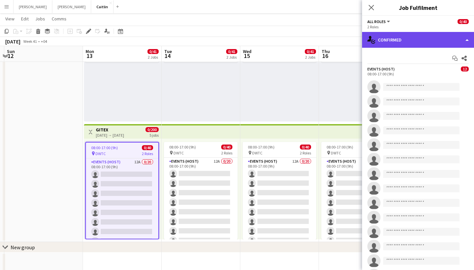
click at [407, 35] on div "single-neutral-actions-check-2 Confirmed" at bounding box center [418, 40] width 112 height 16
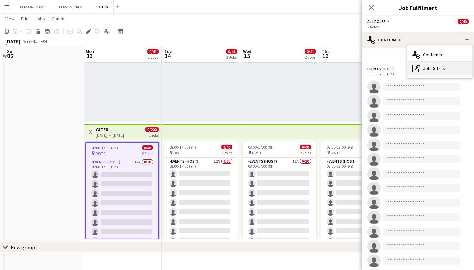
click at [425, 70] on div "pen-write Job Details" at bounding box center [439, 68] width 65 height 13
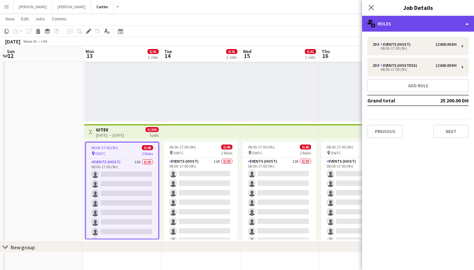
click at [407, 23] on div "multiple-users-add Roles" at bounding box center [418, 24] width 112 height 16
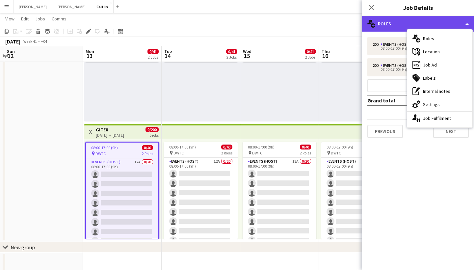
click at [413, 29] on div "multiple-users-add Roles" at bounding box center [418, 24] width 112 height 16
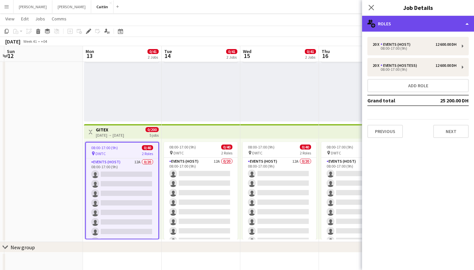
click at [412, 25] on div "multiple-users-add Roles" at bounding box center [418, 24] width 112 height 16
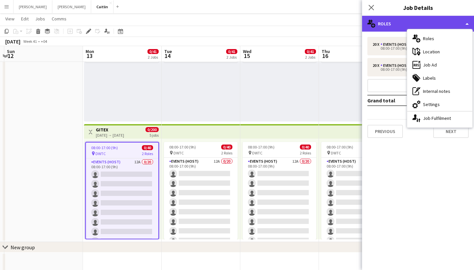
click at [412, 25] on div "multiple-users-add Roles" at bounding box center [418, 24] width 112 height 16
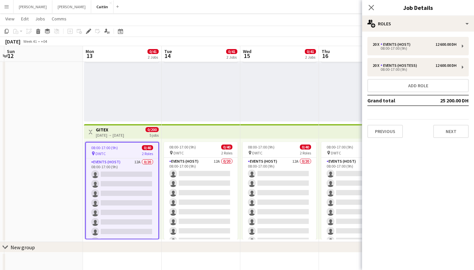
click at [411, 34] on div "20 x Events (Host) 12 600.00 DH 08:00-17:00 (9h) 20 x Events (Hostess) 12 600.0…" at bounding box center [418, 87] width 112 height 111
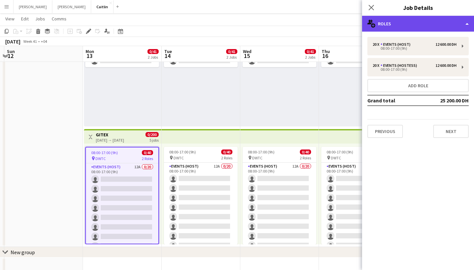
click at [410, 25] on div "multiple-users-add Roles" at bounding box center [418, 24] width 112 height 16
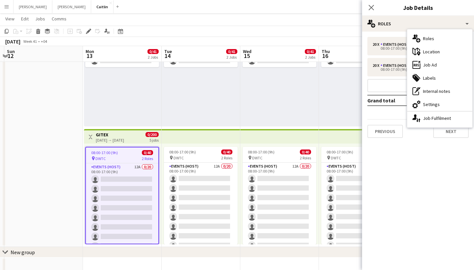
click at [400, 110] on div "20 x Events (Host) 12 600.00 DH 08:00-17:00 (9h) 20 x Events (Hostess) 12 600.0…" at bounding box center [418, 87] width 112 height 101
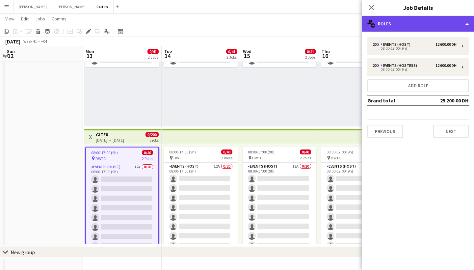
click at [423, 20] on div "multiple-users-add Roles" at bounding box center [418, 24] width 112 height 16
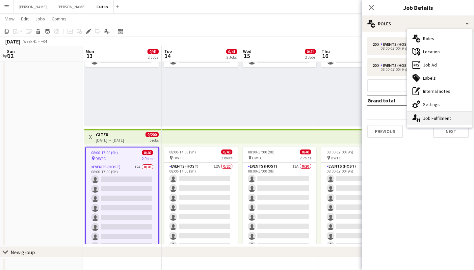
click at [427, 121] on div "single-neutral-actions-up-down Job Fulfilment" at bounding box center [439, 117] width 65 height 13
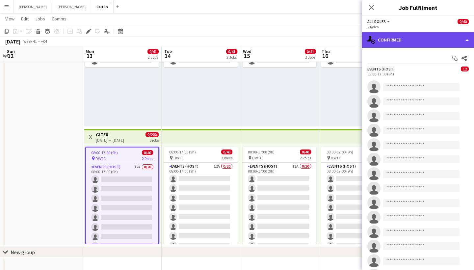
click at [422, 43] on div "single-neutral-actions-check-2 Confirmed" at bounding box center [418, 40] width 112 height 16
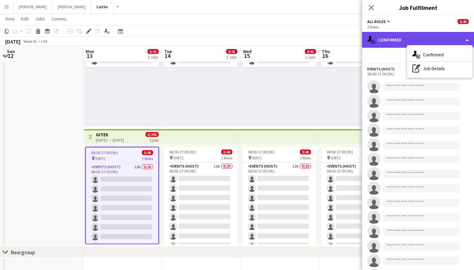
click at [416, 38] on div "single-neutral-actions-check-2 Confirmed" at bounding box center [418, 40] width 112 height 16
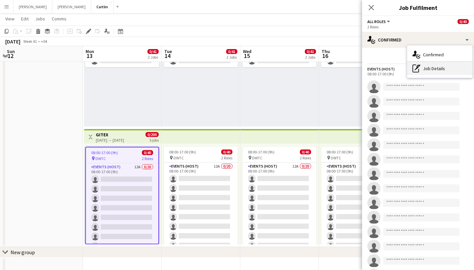
click at [429, 69] on div "pen-write Job Details" at bounding box center [439, 68] width 65 height 13
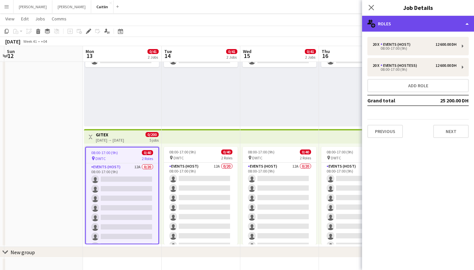
click at [405, 31] on div "multiple-users-add Roles" at bounding box center [418, 24] width 112 height 16
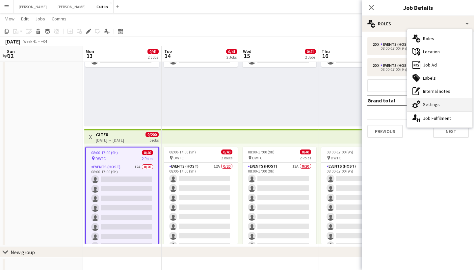
click at [427, 103] on div "cog-double-3 Settings" at bounding box center [439, 104] width 65 height 13
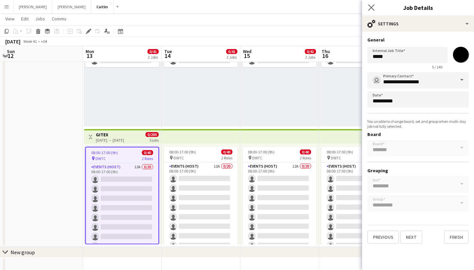
click at [374, 5] on app-icon "Close pop-in" at bounding box center [371, 8] width 10 height 10
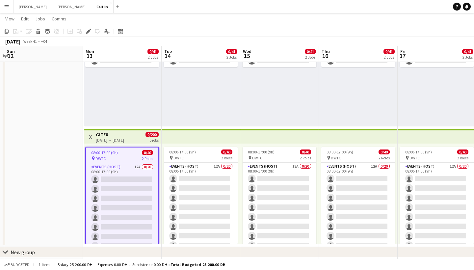
click at [142, 157] on span "2 Roles" at bounding box center [147, 158] width 11 height 5
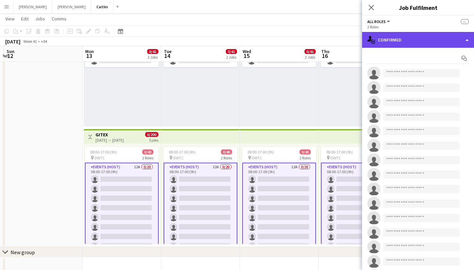
click at [424, 38] on div "single-neutral-actions-check-2 Confirmed" at bounding box center [418, 40] width 112 height 16
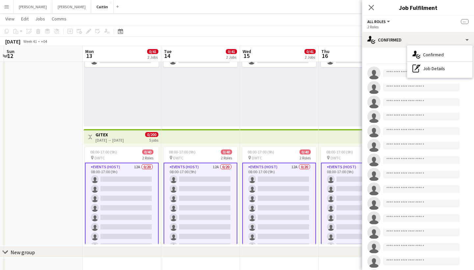
click at [115, 222] on app-card-role "Events (Host) 12A 0/20 08:00-17:00 (9h) single-neutral-actions single-neutral-a…" at bounding box center [122, 264] width 74 height 205
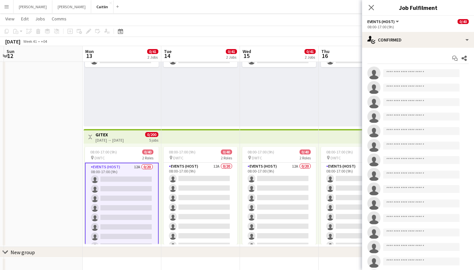
click at [123, 158] on div "pin DWTC 2 Roles" at bounding box center [122, 157] width 74 height 5
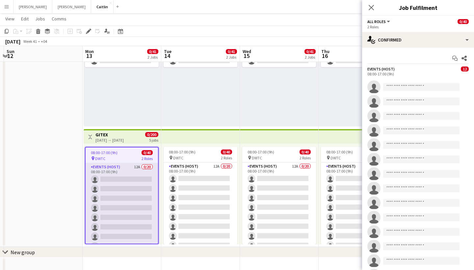
click at [139, 191] on app-card-role "Events (Host) 12A 0/20 08:00-17:00 (9h) single-neutral-actions single-neutral-a…" at bounding box center [121, 265] width 72 height 204
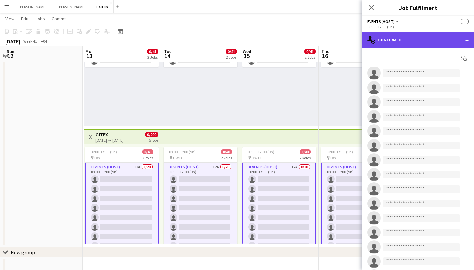
click at [408, 36] on div "single-neutral-actions-check-2 Confirmed" at bounding box center [418, 40] width 112 height 16
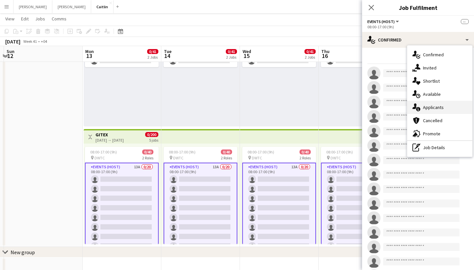
click at [430, 106] on div "single-neutral-actions-information Applicants" at bounding box center [439, 107] width 65 height 13
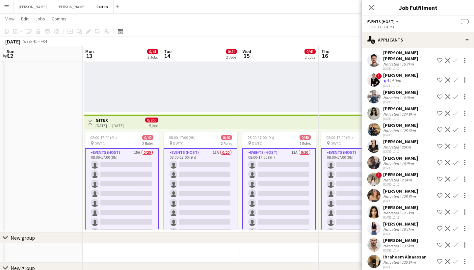
scroll to position [63, 0]
click at [401, 205] on div "[PERSON_NAME]" at bounding box center [400, 208] width 35 height 6
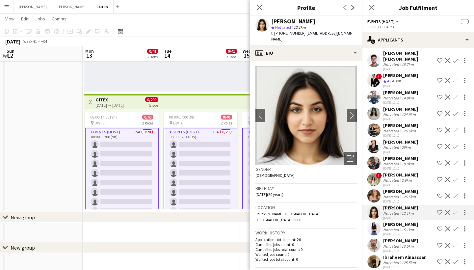
scroll to position [100, 0]
click at [411, 254] on div "Ibraheem Alnaassan" at bounding box center [404, 257] width 43 height 6
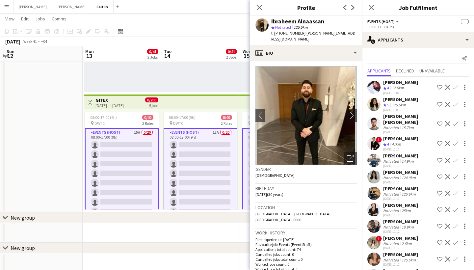
scroll to position [0, 0]
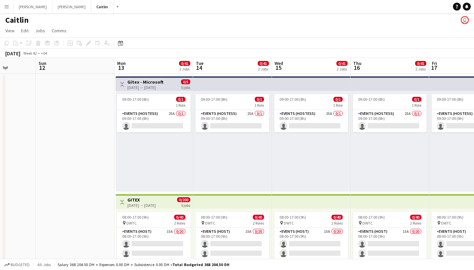
scroll to position [4, 0]
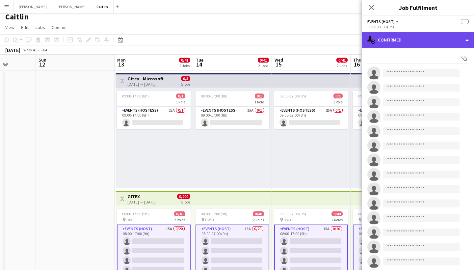
click at [403, 37] on div "single-neutral-actions-check-2 Confirmed" at bounding box center [418, 40] width 112 height 16
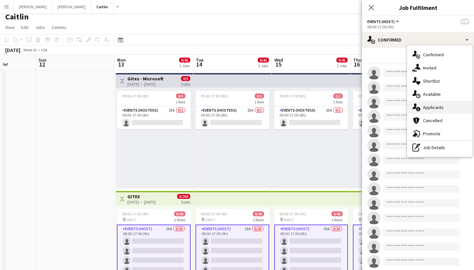
click at [430, 103] on div "single-neutral-actions-information Applicants" at bounding box center [439, 107] width 65 height 13
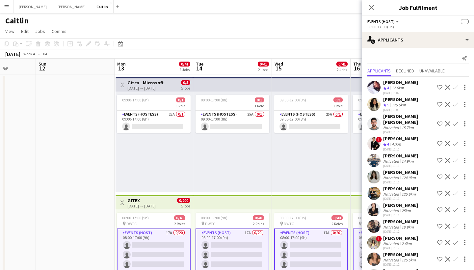
scroll to position [0, 0]
click at [365, 6] on div "Close pop-in" at bounding box center [371, 7] width 18 height 15
click at [369, 6] on icon at bounding box center [371, 7] width 6 height 6
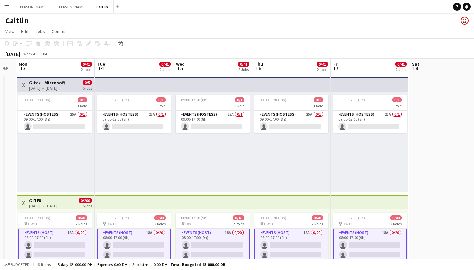
scroll to position [0, 299]
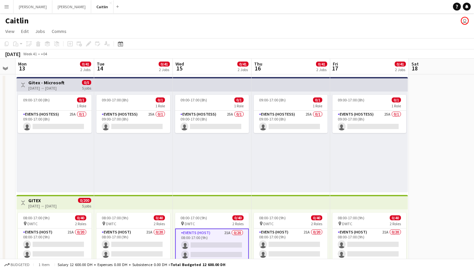
click at [11, 11] on button "Menu" at bounding box center [6, 6] width 13 height 13
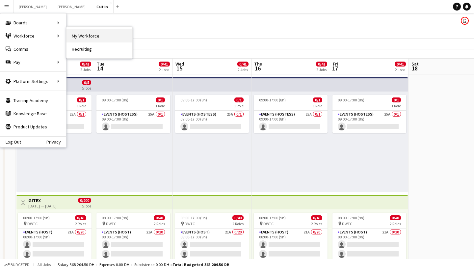
click at [79, 34] on link "My Workforce" at bounding box center [99, 35] width 66 height 13
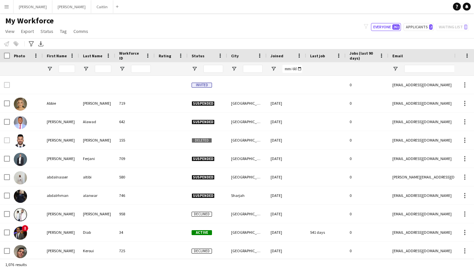
type input "*****"
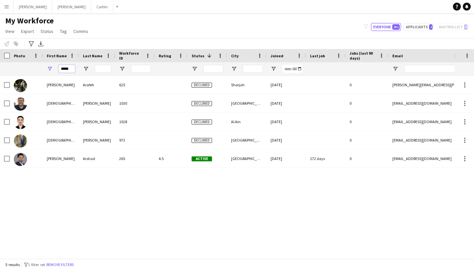
click at [71, 68] on input "*****" at bounding box center [67, 69] width 16 height 8
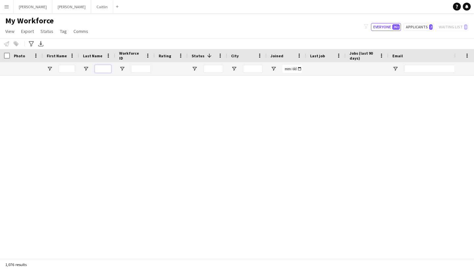
click at [110, 69] on input "Last Name Filter Input" at bounding box center [103, 69] width 16 height 8
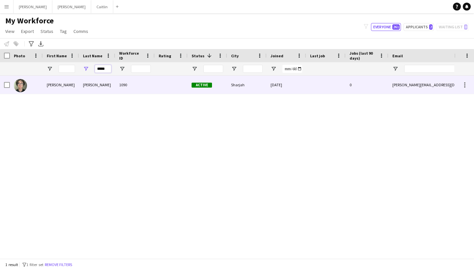
type input "****"
drag, startPoint x: 112, startPoint y: 79, endPoint x: 118, endPoint y: 81, distance: 6.6
click at [118, 81] on div "1090" at bounding box center [134, 85] width 39 height 18
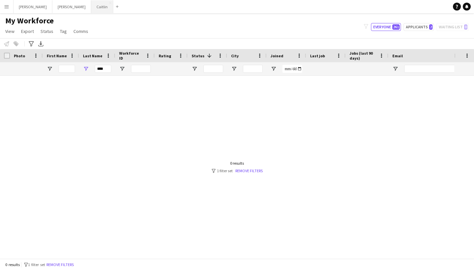
click at [91, 4] on button "[PERSON_NAME]" at bounding box center [102, 6] width 22 height 13
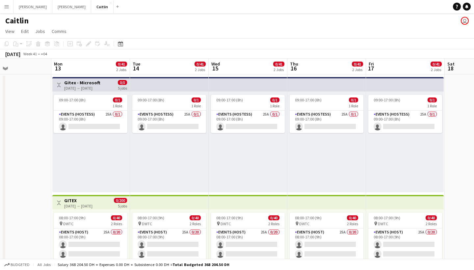
scroll to position [0, 265]
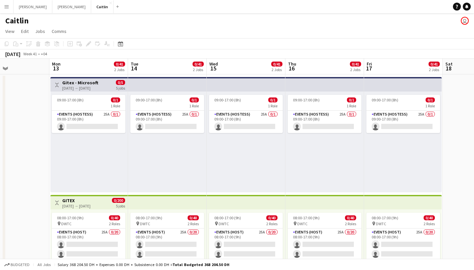
click at [100, 211] on div "08:00-17:00 (9h) 0/40 pin DWTC 2 Roles Events (Host) 25A 0/20 08:00-17:00 (9h) …" at bounding box center [88, 259] width 77 height 101
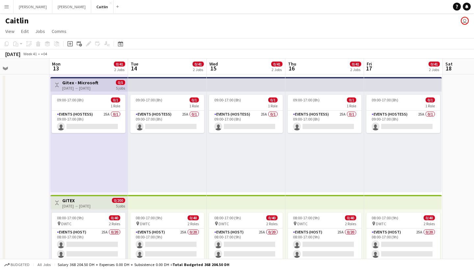
click at [90, 202] on h3 "GITEX" at bounding box center [76, 200] width 28 height 6
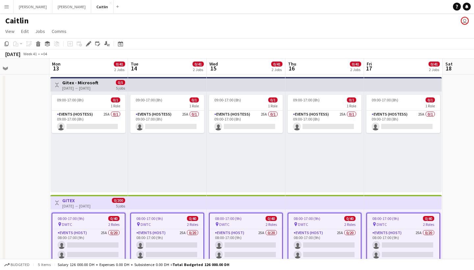
click at [110, 215] on app-job-card "08:00-17:00 (9h) 0/40 pin DWTC 2 Roles Events (Host) 25A 0/20 08:00-17:00 (9h) …" at bounding box center [89, 260] width 74 height 97
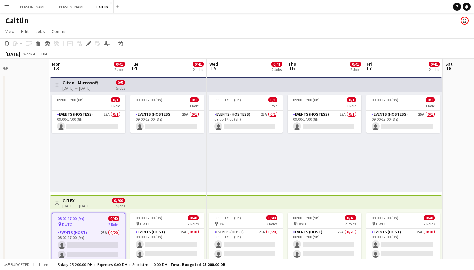
click at [90, 206] on div "[DATE] → [DATE]" at bounding box center [76, 205] width 28 height 5
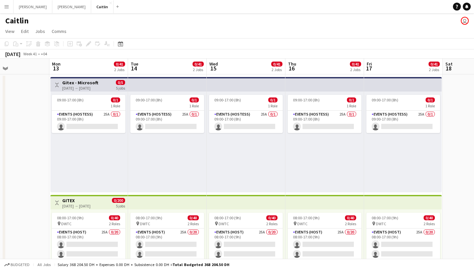
click at [90, 206] on div "[DATE] → [DATE]" at bounding box center [76, 205] width 28 height 5
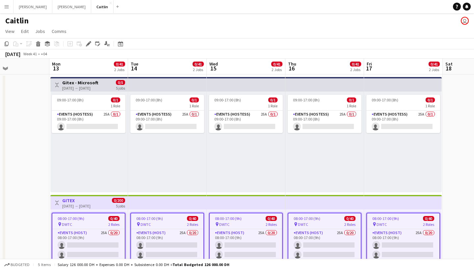
click at [90, 206] on div "[DATE] → [DATE]" at bounding box center [76, 205] width 28 height 5
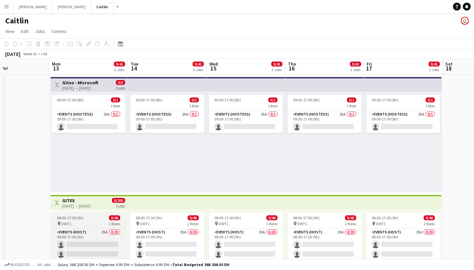
click at [103, 217] on div "08:00-17:00 (9h) 0/40" at bounding box center [89, 217] width 74 height 5
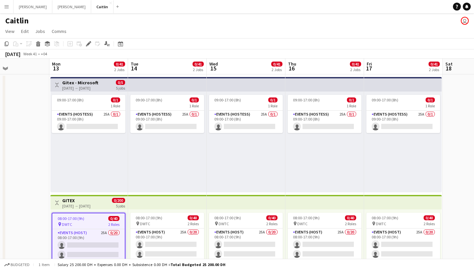
click at [103, 217] on div "08:00-17:00 (9h) 0/40" at bounding box center [88, 218] width 72 height 5
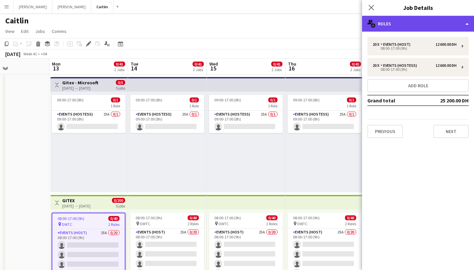
click at [391, 24] on div "multiple-users-add Roles" at bounding box center [418, 24] width 112 height 16
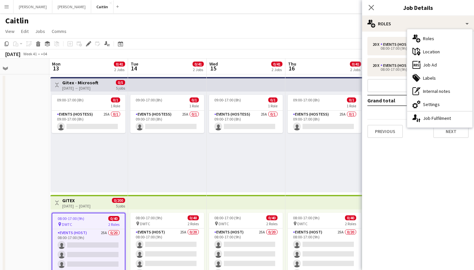
click at [90, 206] on div "[DATE] → [DATE]" at bounding box center [76, 205] width 28 height 5
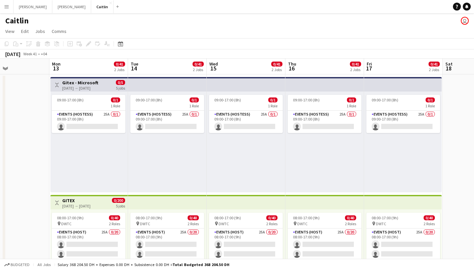
click at [90, 206] on div "[DATE] → [DATE]" at bounding box center [76, 205] width 28 height 5
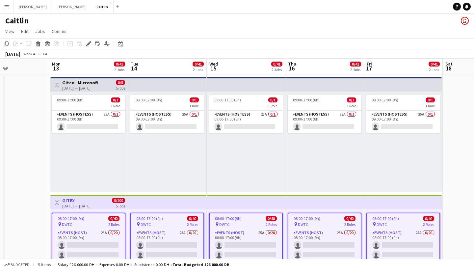
click at [94, 222] on div "pin DWTC 2 Roles" at bounding box center [88, 223] width 72 height 5
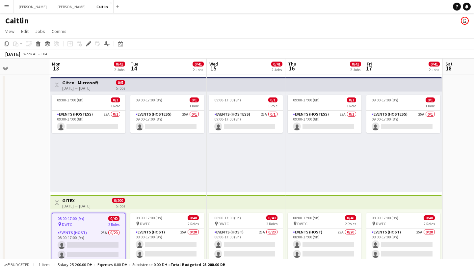
click at [94, 222] on div "pin DWTC 2 Roles" at bounding box center [88, 223] width 72 height 5
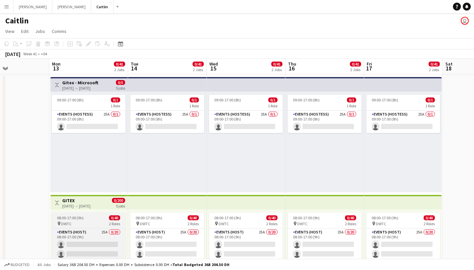
click at [94, 222] on div "pin DWTC 2 Roles" at bounding box center [89, 223] width 74 height 5
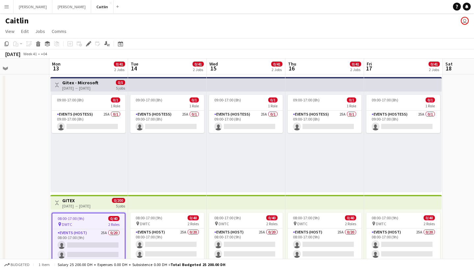
click at [94, 222] on div "pin DWTC 2 Roles" at bounding box center [88, 223] width 72 height 5
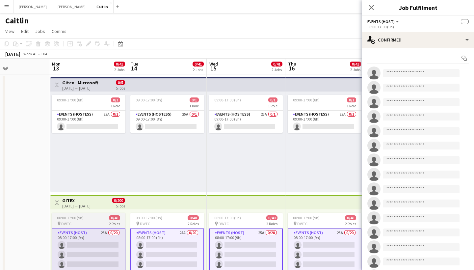
click at [103, 223] on div "pin DWTC 2 Roles" at bounding box center [89, 223] width 74 height 5
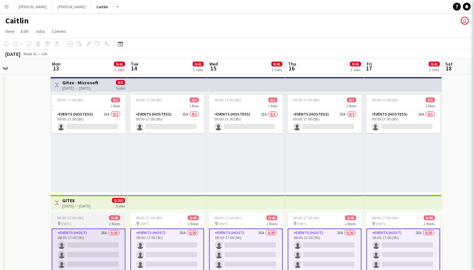
click at [102, 221] on div "pin DWTC 2 Roles" at bounding box center [89, 223] width 74 height 5
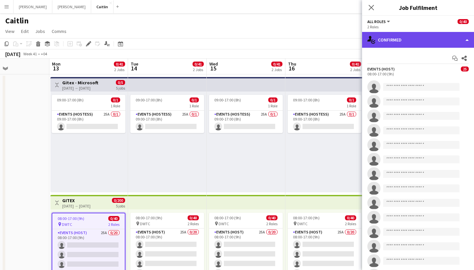
click at [440, 41] on div "single-neutral-actions-check-2 Confirmed" at bounding box center [418, 40] width 112 height 16
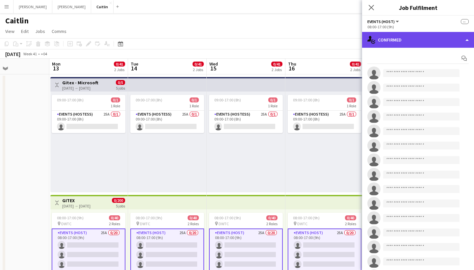
click at [392, 46] on div "single-neutral-actions-check-2 Confirmed" at bounding box center [418, 40] width 112 height 16
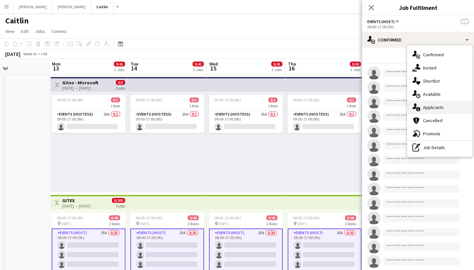
click at [422, 107] on div "single-neutral-actions-information Applicants" at bounding box center [439, 107] width 65 height 13
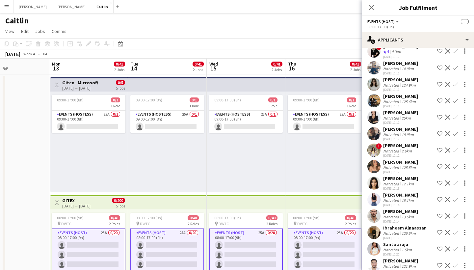
scroll to position [161, 0]
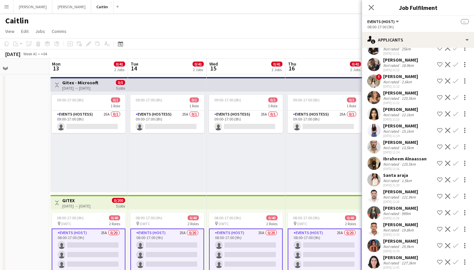
click at [395, 178] on div "Not rated" at bounding box center [391, 180] width 17 height 5
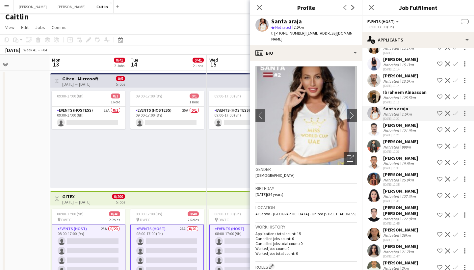
scroll to position [228, 0]
click at [410, 243] on div "[PERSON_NAME]" at bounding box center [400, 246] width 35 height 6
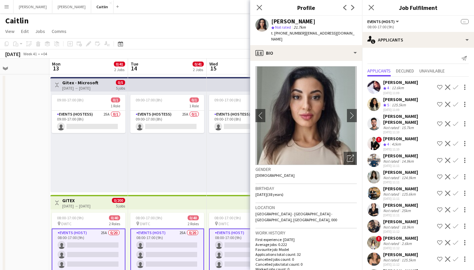
scroll to position [0, 0]
click at [4, 8] on app-icon "Menu" at bounding box center [6, 6] width 5 height 5
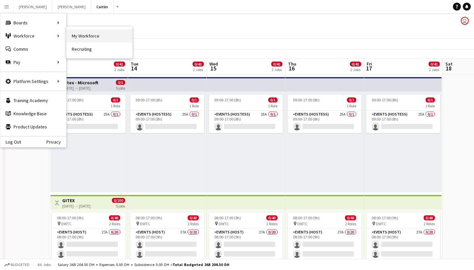
click at [72, 35] on link "My Workforce" at bounding box center [99, 35] width 66 height 13
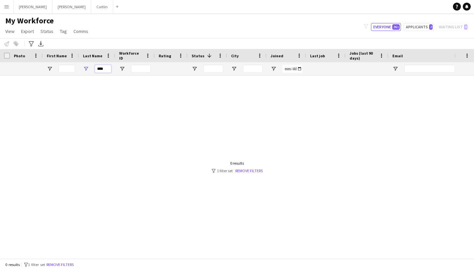
click at [98, 68] on input "****" at bounding box center [103, 69] width 16 height 8
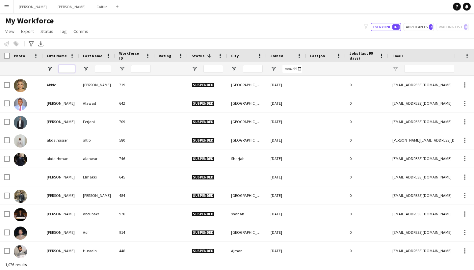
click at [68, 69] on input "First Name Filter Input" at bounding box center [67, 69] width 16 height 8
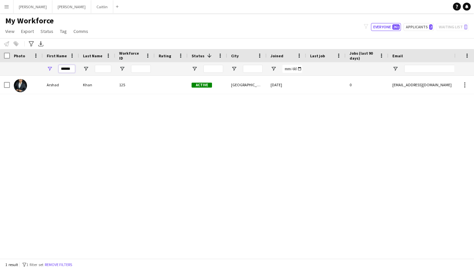
drag, startPoint x: 63, startPoint y: 71, endPoint x: 44, endPoint y: 69, distance: 18.9
click at [44, 69] on div "******" at bounding box center [61, 68] width 36 height 13
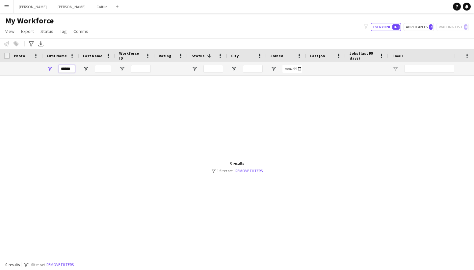
drag, startPoint x: 72, startPoint y: 69, endPoint x: 45, endPoint y: 69, distance: 27.3
click at [45, 69] on div "******" at bounding box center [61, 68] width 36 height 13
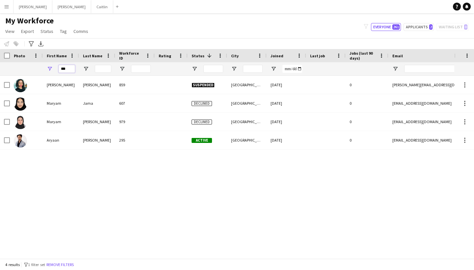
type input "***"
drag, startPoint x: 45, startPoint y: 69, endPoint x: 51, endPoint y: 149, distance: 80.4
click at [51, 149] on div "[PERSON_NAME] 295 Active [GEOGRAPHIC_DATA] [DATE] 0 [EMAIL_ADDRESS][DOMAIN_NAME…" at bounding box center [356, 140] width 713 height 18
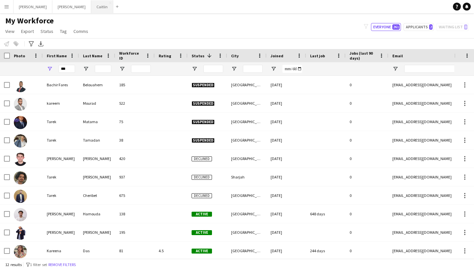
click at [91, 12] on button "[PERSON_NAME]" at bounding box center [102, 6] width 22 height 13
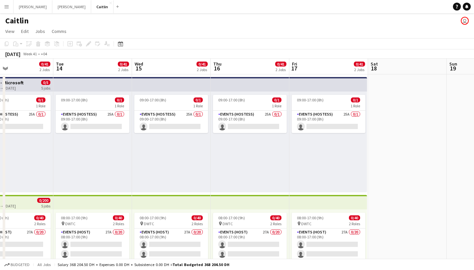
scroll to position [0, 207]
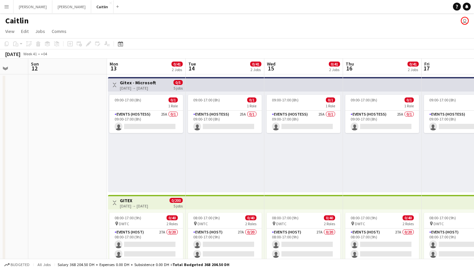
click at [148, 203] on div "[DATE] → [DATE]" at bounding box center [134, 205] width 28 height 5
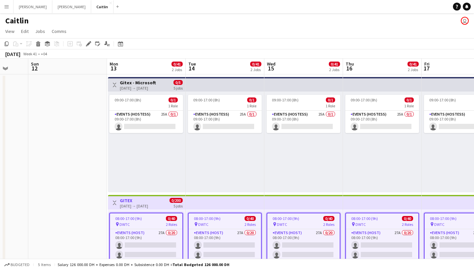
click at [151, 217] on div "08:00-17:00 (9h) 0/40" at bounding box center [146, 218] width 72 height 5
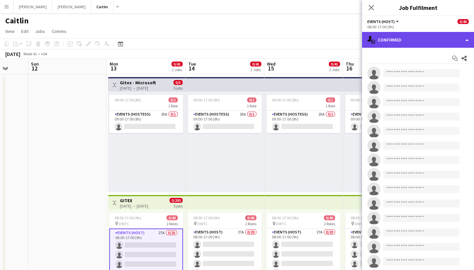
click at [458, 43] on div "single-neutral-actions-check-2 Confirmed" at bounding box center [418, 40] width 112 height 16
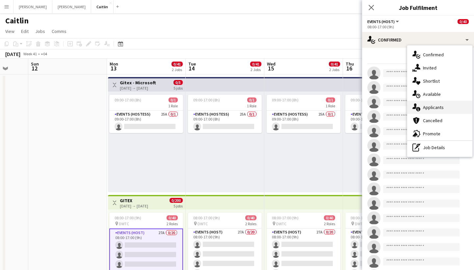
click at [442, 111] on div "single-neutral-actions-information Applicants" at bounding box center [439, 107] width 65 height 13
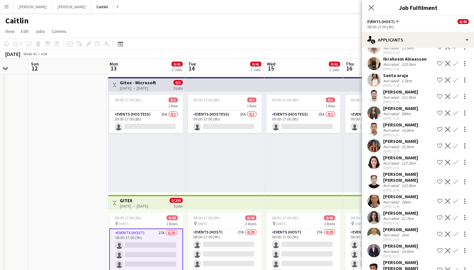
scroll to position [260, 0]
click at [410, 161] on div "127.3km" at bounding box center [408, 163] width 17 height 5
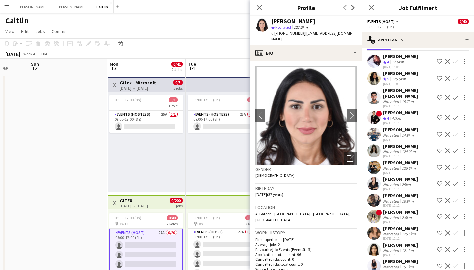
scroll to position [27, 0]
